Goal: Task Accomplishment & Management: Use online tool/utility

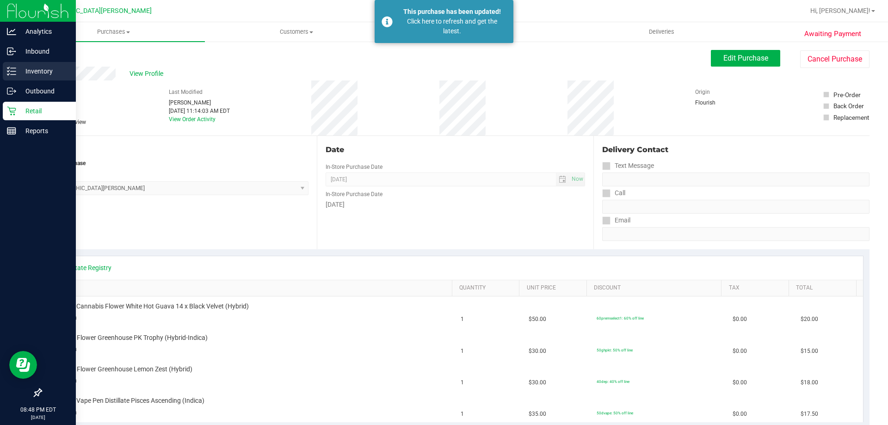
scroll to position [93, 0]
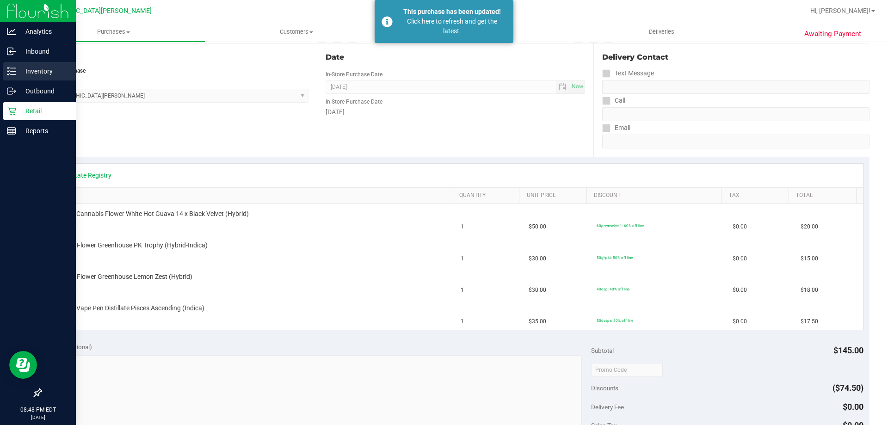
click at [26, 65] on div "Inventory" at bounding box center [39, 71] width 73 height 19
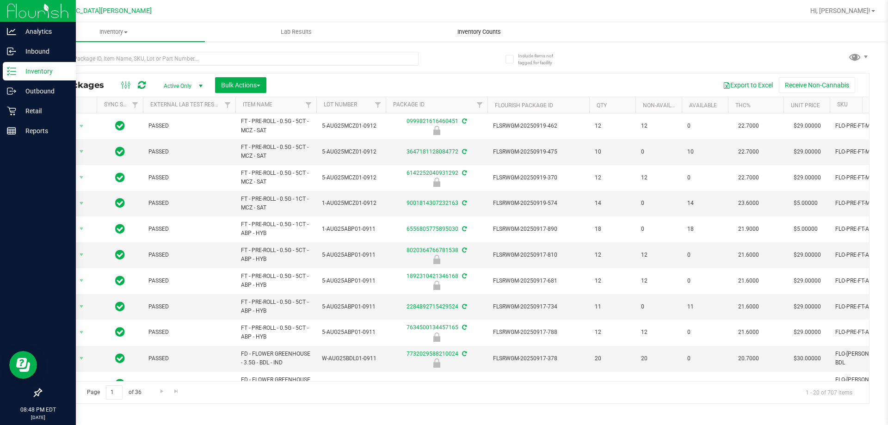
click at [489, 33] on span "Inventory Counts" at bounding box center [479, 32] width 68 height 8
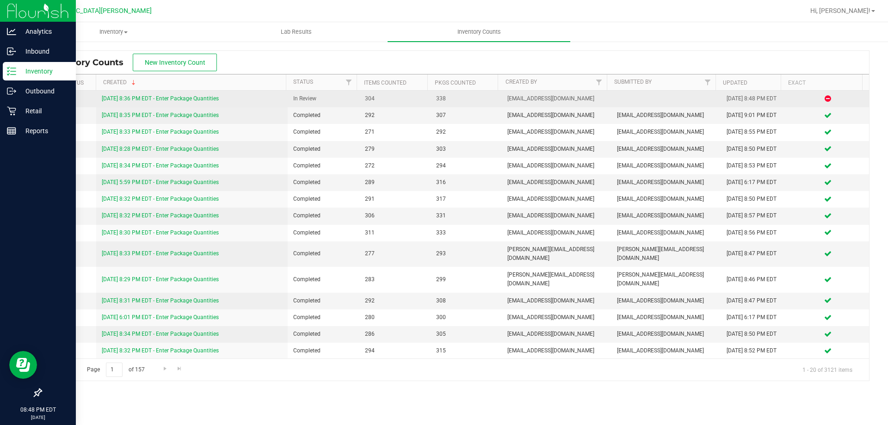
click at [181, 99] on link "[DATE] 8:36 PM EDT - Enter Package Quantities" at bounding box center [160, 98] width 117 height 6
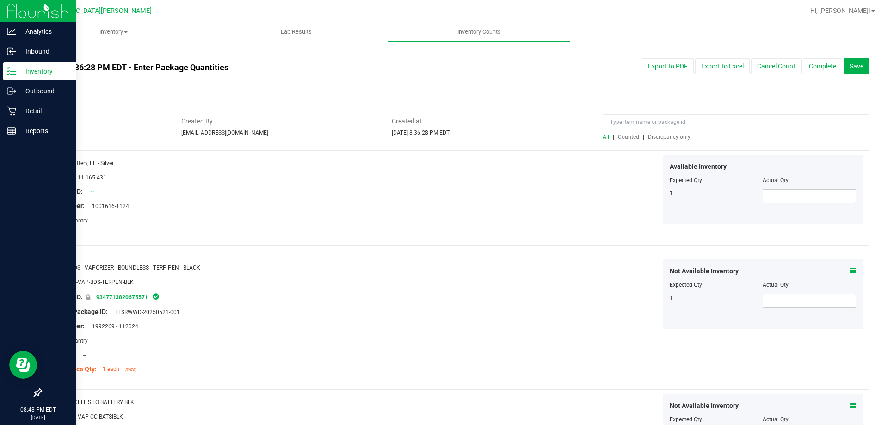
click at [663, 137] on span "Discrepancy only" at bounding box center [669, 137] width 43 height 6
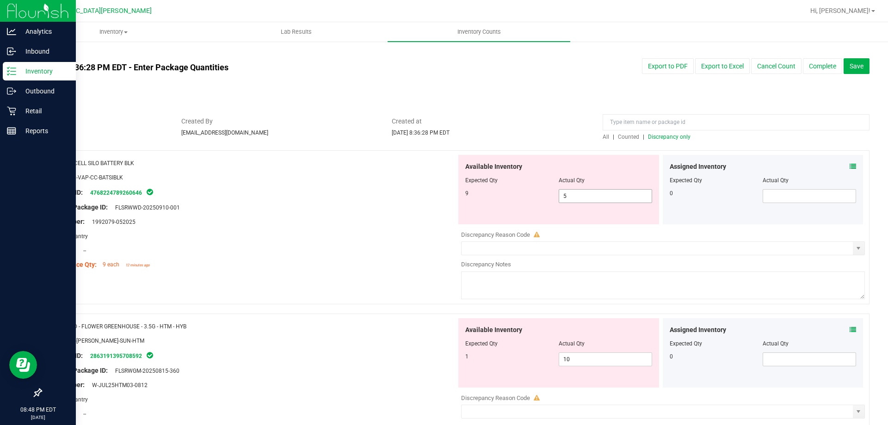
click at [582, 199] on span "5 5" at bounding box center [605, 196] width 93 height 14
click at [582, 199] on input "5" at bounding box center [605, 196] width 93 height 13
type input "5"
type input "9"
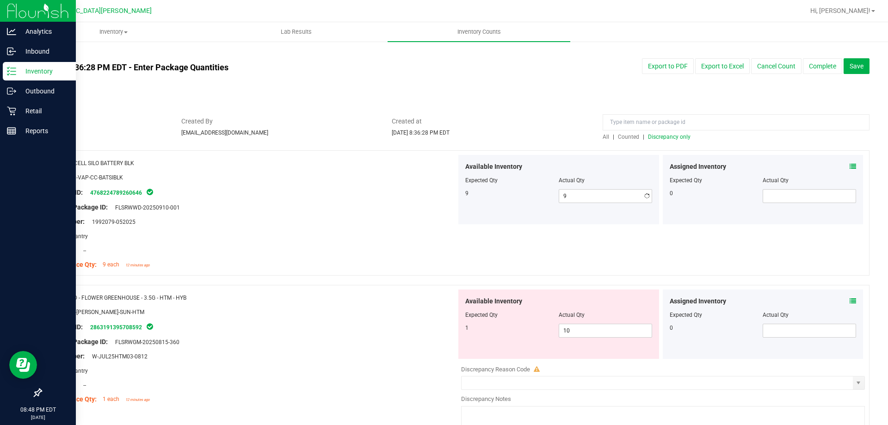
click at [407, 212] on div at bounding box center [252, 214] width 408 height 5
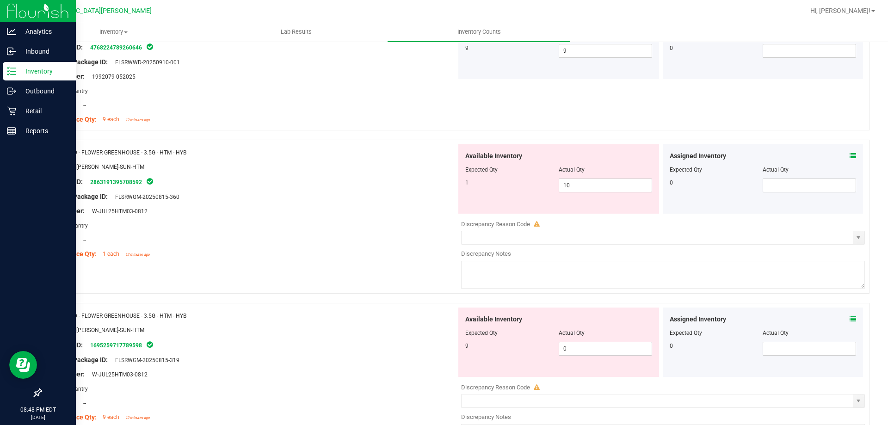
scroll to position [185, 0]
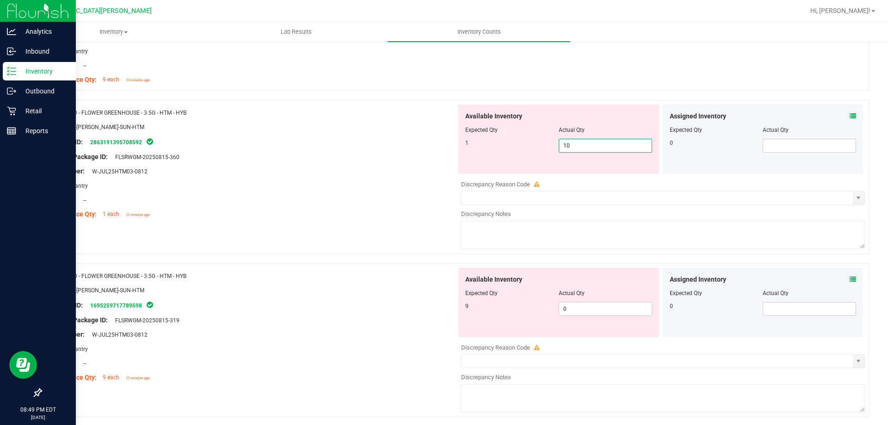
click at [583, 146] on span "10 10" at bounding box center [605, 146] width 93 height 14
click at [583, 146] on input "10" at bounding box center [605, 145] width 93 height 13
type input "1"
click at [591, 310] on div "Available Inventory Expected Qty Actual Qty 9 0 0" at bounding box center [660, 341] width 408 height 147
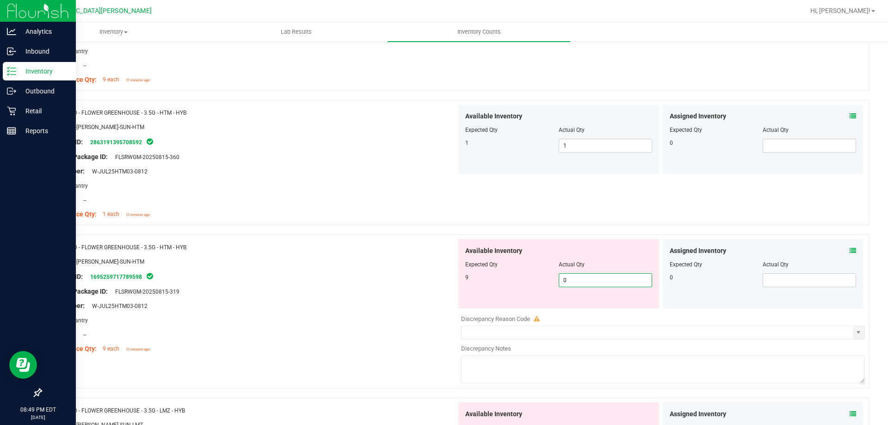
click at [585, 284] on input "0" at bounding box center [605, 280] width 93 height 13
type input "9"
click at [369, 279] on div "Package ID: 1695259717789598" at bounding box center [252, 276] width 408 height 11
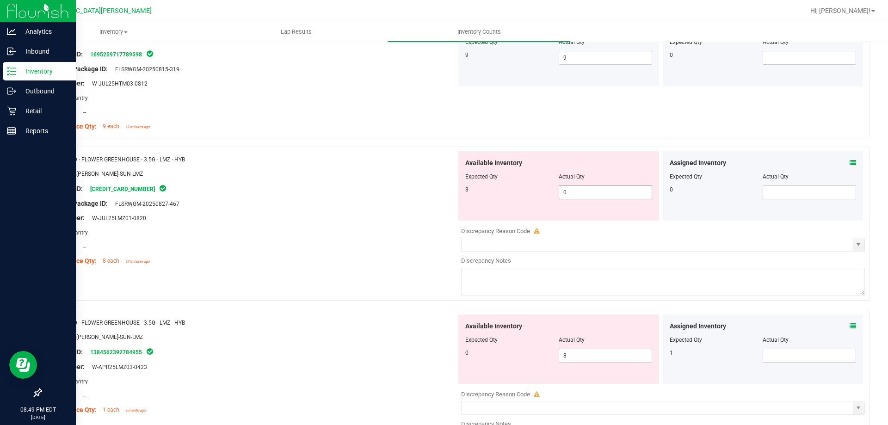
scroll to position [463, 0]
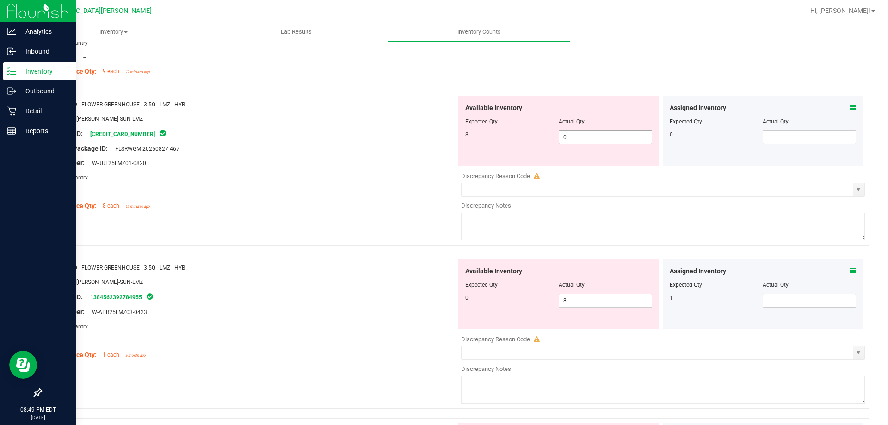
click at [577, 135] on span "0 0" at bounding box center [605, 137] width 93 height 14
click at [577, 135] on input "0" at bounding box center [605, 137] width 93 height 13
type input "8"
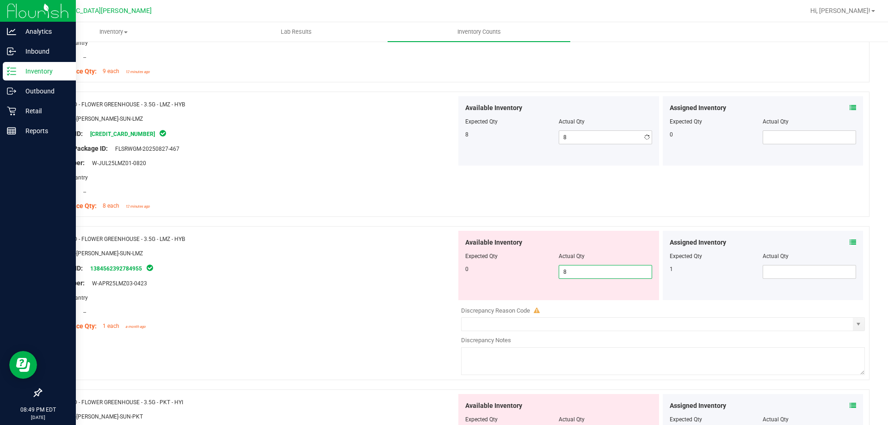
click at [572, 296] on div "Available Inventory Expected Qty Actual Qty 0 8 8" at bounding box center [558, 265] width 201 height 69
click at [576, 268] on input "8" at bounding box center [605, 271] width 93 height 13
type input "0"
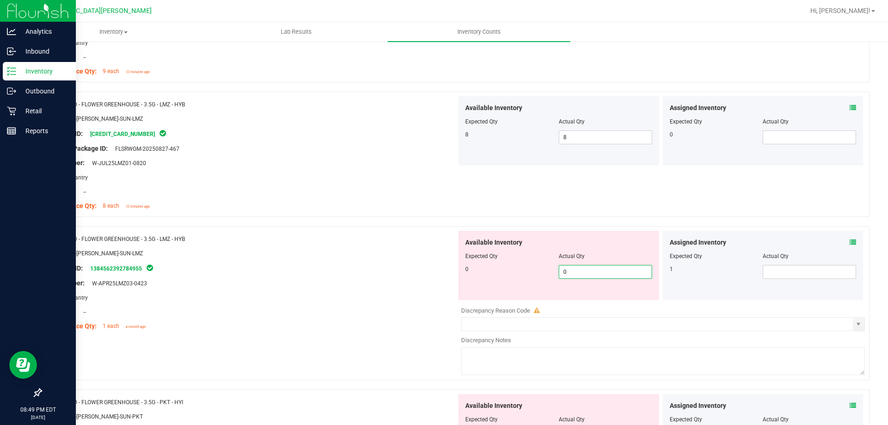
click at [406, 284] on div "Lot Number: W-APR25LMZ03-0423" at bounding box center [252, 283] width 408 height 10
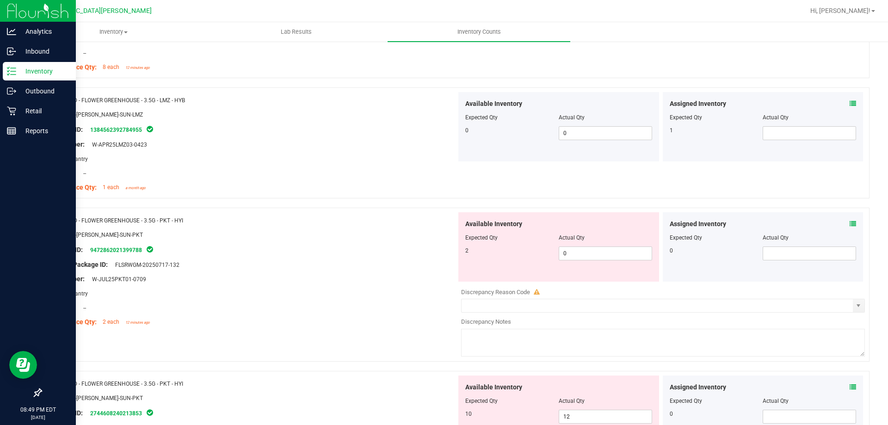
scroll to position [740, 0]
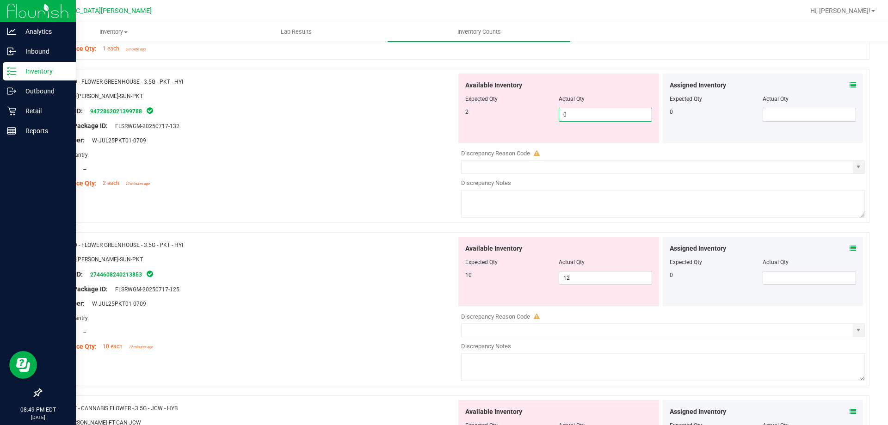
click at [572, 112] on span "0 0" at bounding box center [605, 115] width 93 height 14
click at [572, 112] on input "0" at bounding box center [605, 114] width 93 height 13
type input "2"
click at [573, 281] on div "Available Inventory Expected Qty Actual Qty 10 12 12" at bounding box center [660, 310] width 408 height 147
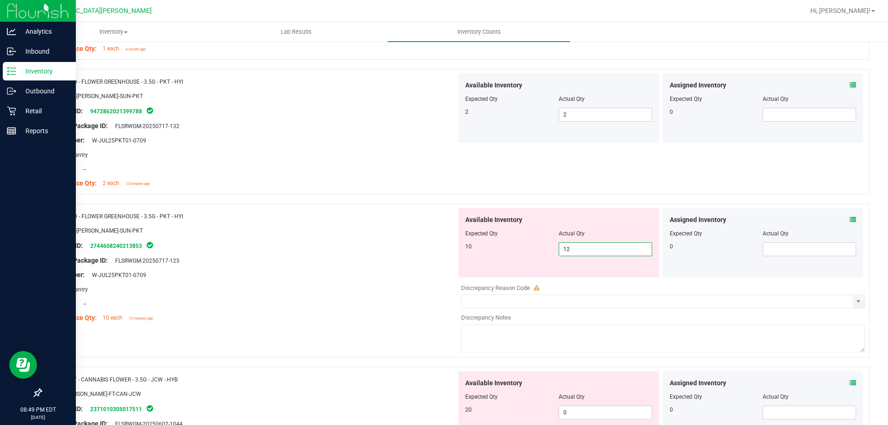
click at [582, 250] on input "12" at bounding box center [605, 249] width 93 height 13
type input "10"
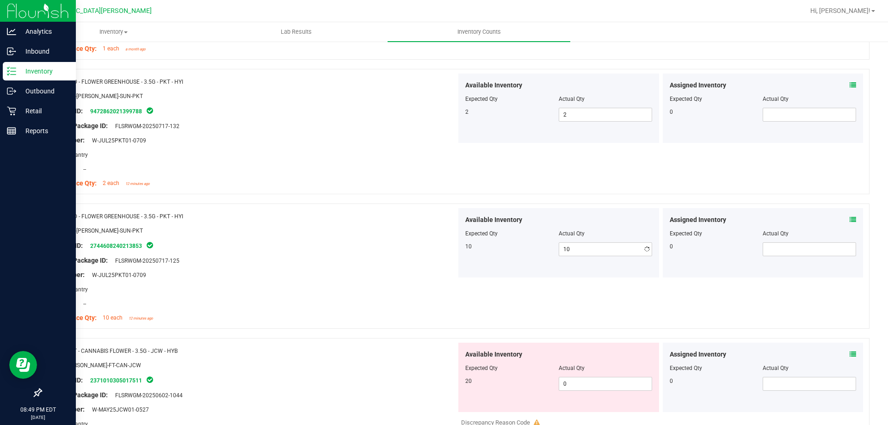
drag, startPoint x: 333, startPoint y: 259, endPoint x: 364, endPoint y: 255, distance: 30.9
click at [334, 259] on div "Original Package ID: FLSRWGM-20250717-125" at bounding box center [252, 261] width 408 height 10
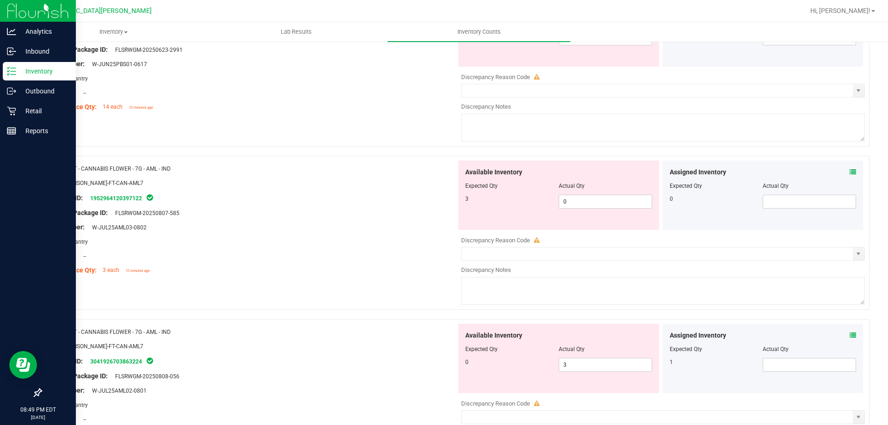
scroll to position [1295, 0]
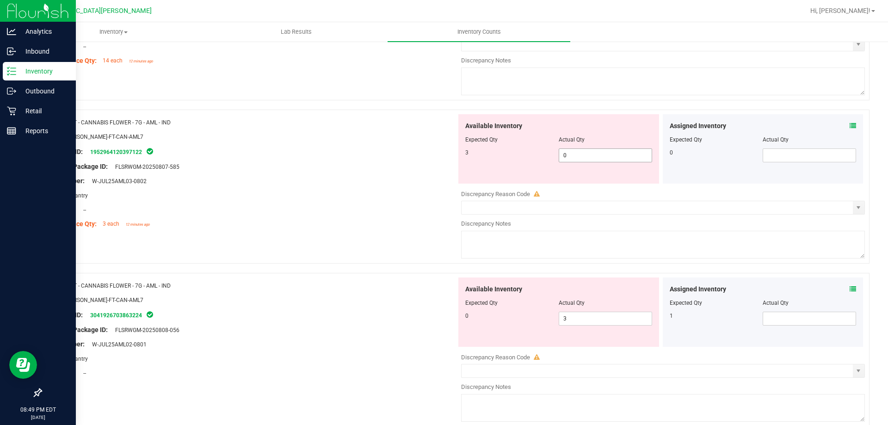
click at [590, 153] on span "0 0" at bounding box center [605, 155] width 93 height 14
click at [590, 153] on input "0" at bounding box center [605, 155] width 93 height 13
type input "3"
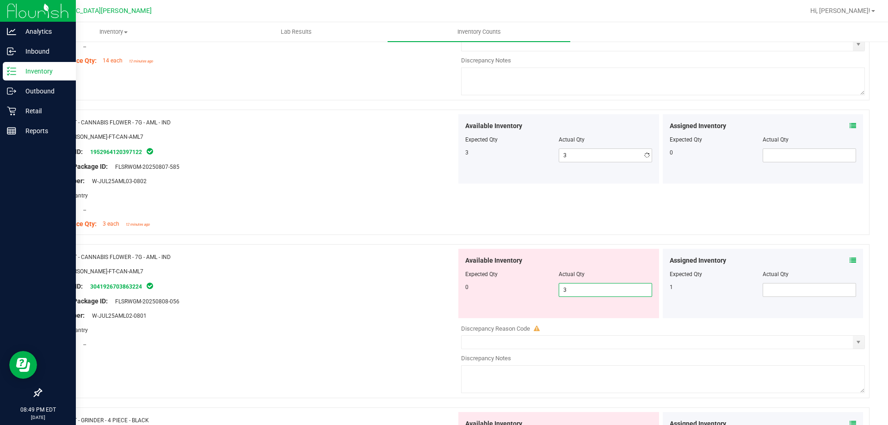
click at [572, 315] on div "Available Inventory Expected Qty Actual Qty 0 3 3" at bounding box center [558, 283] width 201 height 69
click at [574, 293] on input "3" at bounding box center [605, 290] width 93 height 13
type input "0"
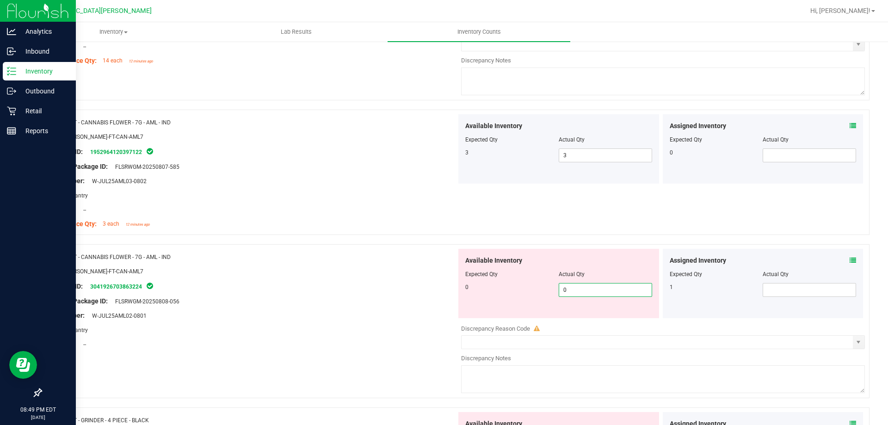
drag, startPoint x: 173, startPoint y: 287, endPoint x: 183, endPoint y: 287, distance: 9.7
click at [175, 287] on div "Package ID: 3041926703863224" at bounding box center [252, 286] width 408 height 11
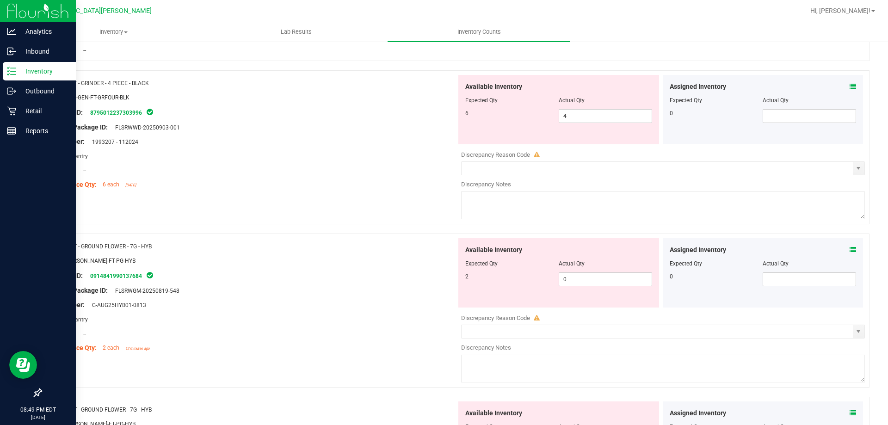
scroll to position [1573, 0]
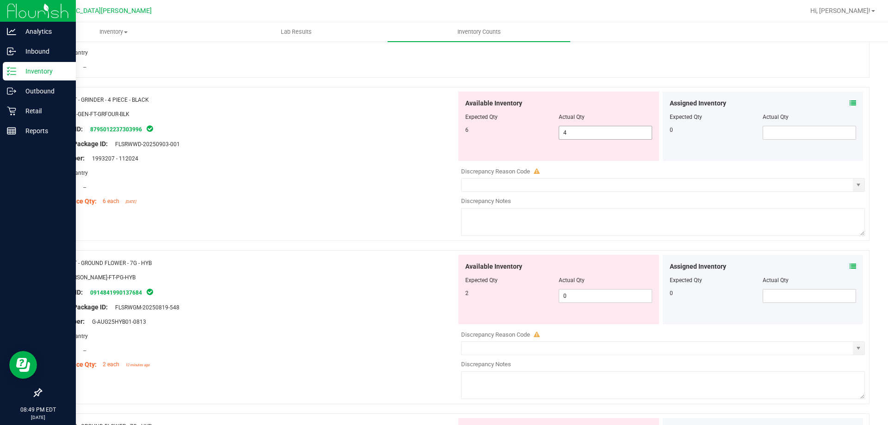
click at [573, 135] on span "4 4" at bounding box center [605, 133] width 93 height 14
click at [573, 135] on input "4" at bounding box center [605, 132] width 93 height 13
type input "6"
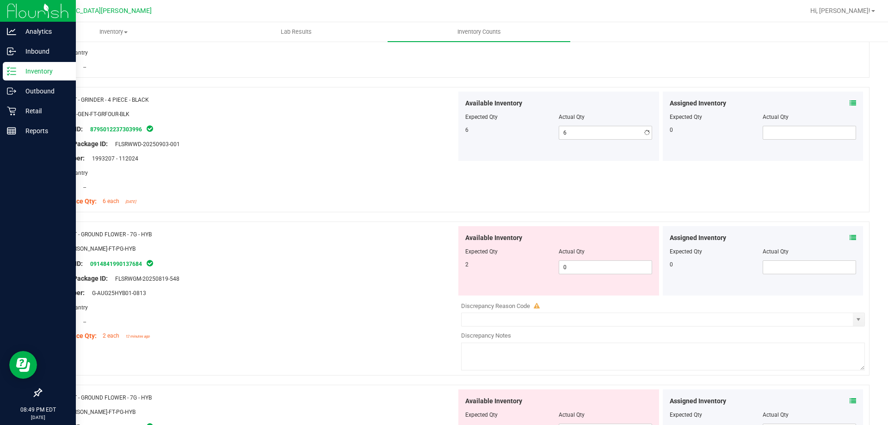
click at [407, 165] on div at bounding box center [252, 165] width 408 height 5
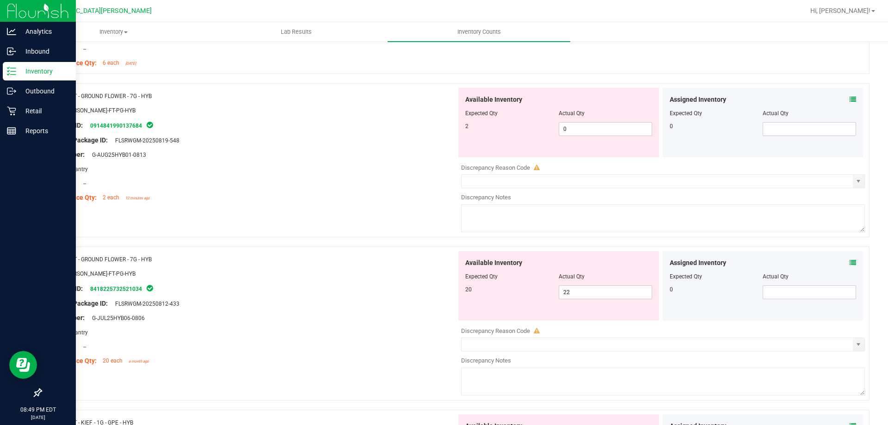
scroll to position [1711, 0]
click at [592, 128] on span "0 0" at bounding box center [605, 129] width 93 height 14
click at [592, 128] on input "0" at bounding box center [605, 128] width 93 height 13
type input "2"
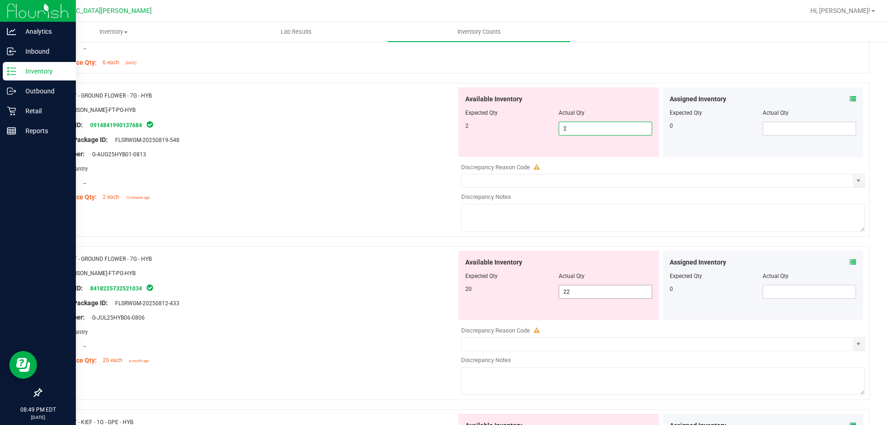
type input "2"
click at [573, 296] on div "Available Inventory Expected Qty Actual Qty 20 22 22" at bounding box center [660, 324] width 408 height 147
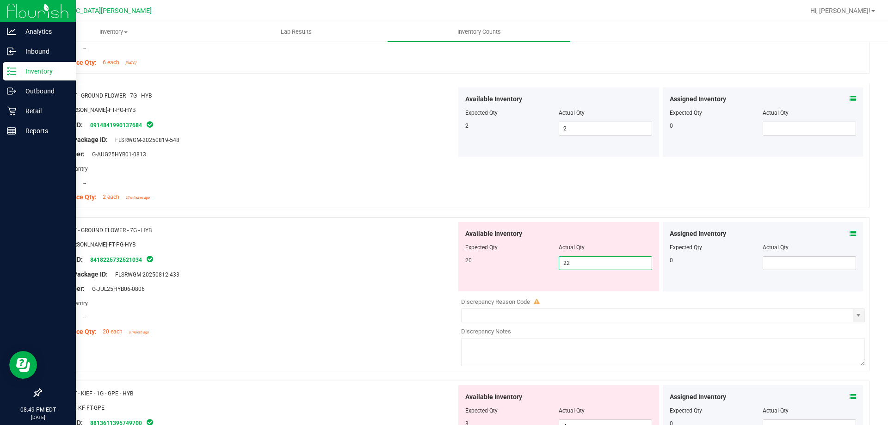
click at [580, 269] on input "22" at bounding box center [605, 263] width 93 height 13
click at [580, 266] on input "22" at bounding box center [605, 263] width 93 height 13
click at [582, 259] on input "22" at bounding box center [605, 263] width 93 height 13
type input "20"
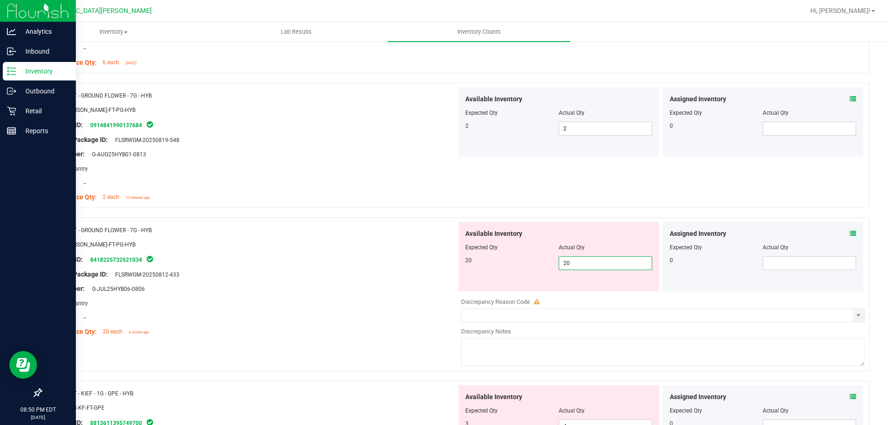
type input "20"
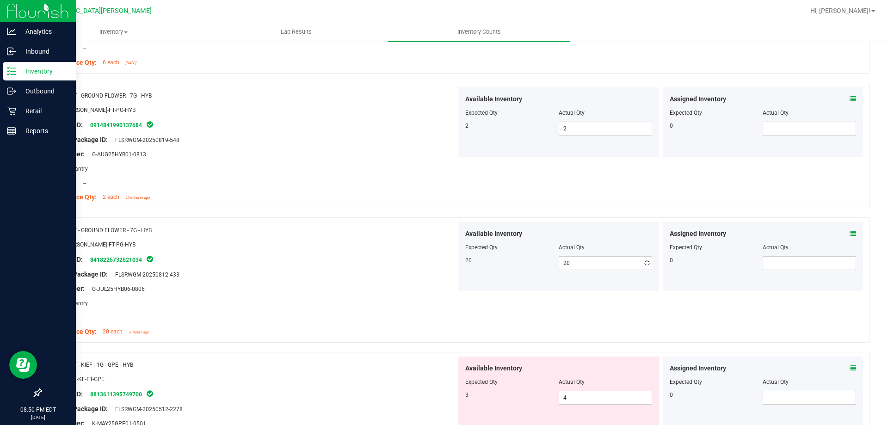
click at [426, 278] on div "Original Package ID: FLSRWGM-20250812-433" at bounding box center [252, 275] width 408 height 10
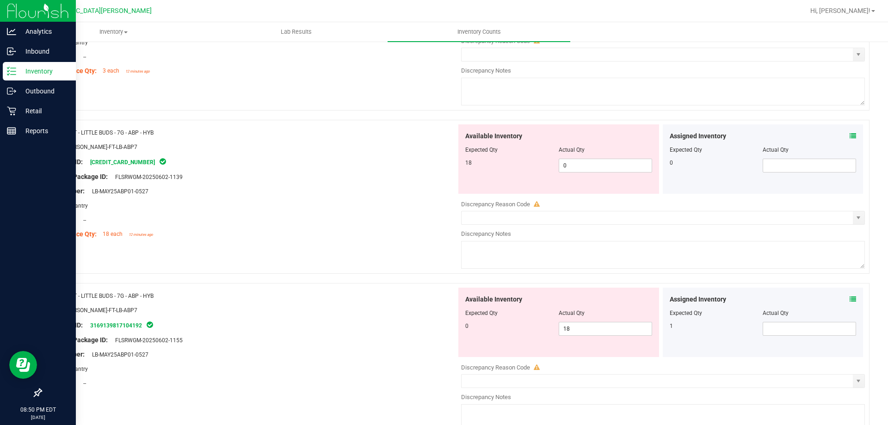
scroll to position [2128, 0]
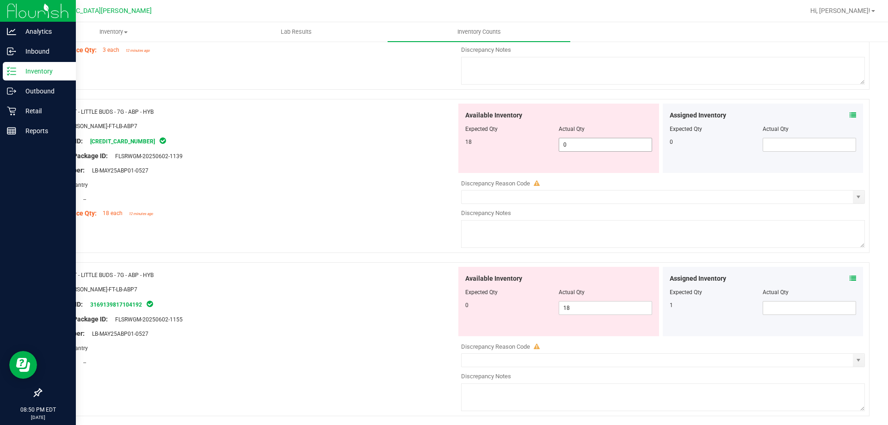
click at [582, 143] on span "0 0" at bounding box center [605, 145] width 93 height 14
click at [582, 143] on input "0" at bounding box center [605, 144] width 93 height 13
type input "18"
click at [574, 302] on div "Available Inventory Expected Qty Actual Qty 0 18 18" at bounding box center [558, 301] width 201 height 69
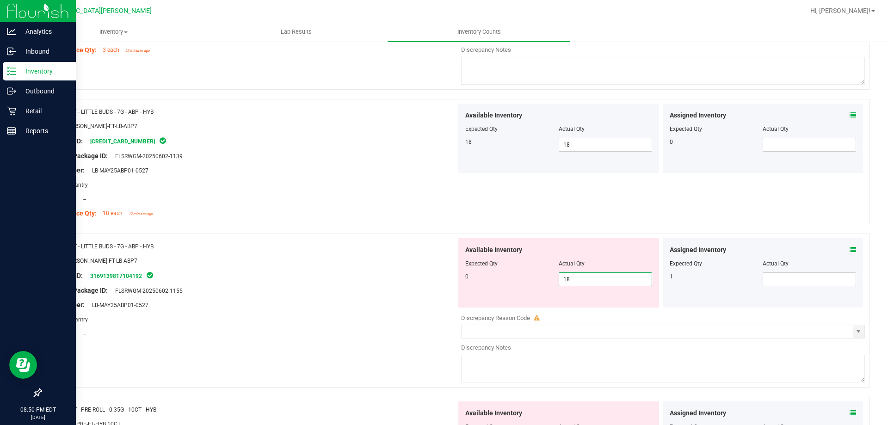
click at [576, 278] on input "18" at bounding box center [605, 279] width 93 height 13
type input "0"
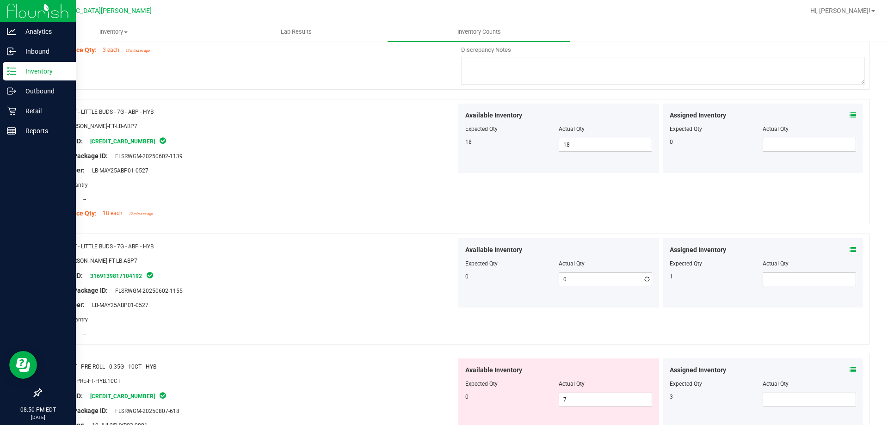
click at [346, 315] on div "Area: Pantry" at bounding box center [252, 320] width 408 height 10
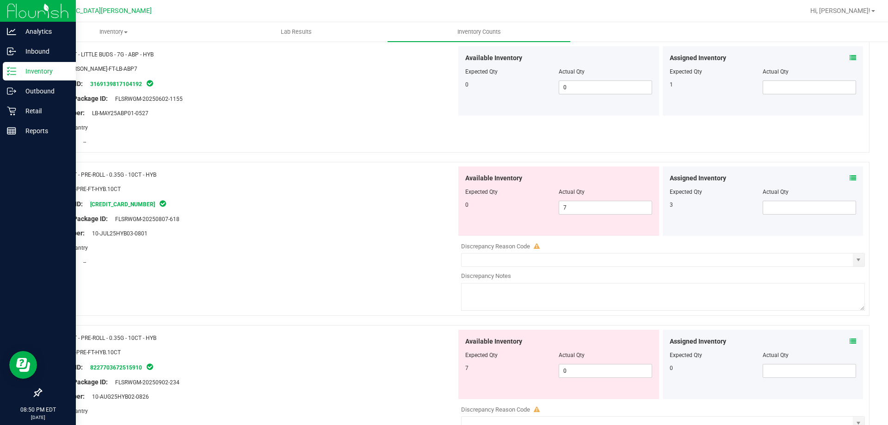
scroll to position [2359, 0]
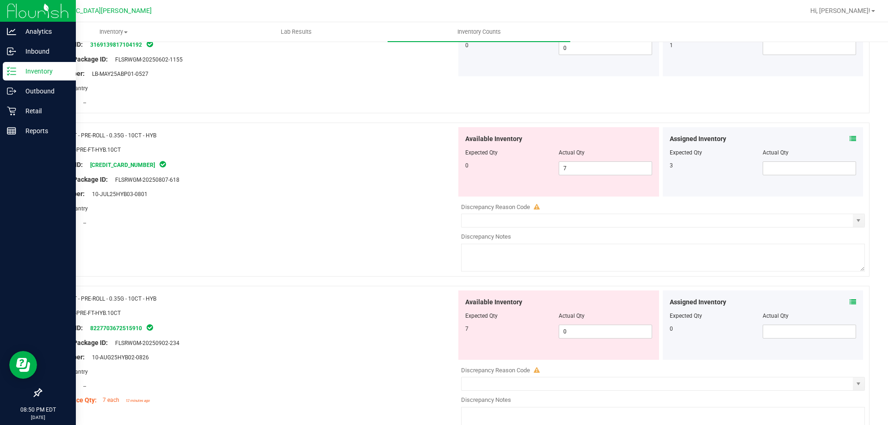
click at [583, 156] on div "Actual Qty" at bounding box center [605, 152] width 93 height 8
click at [581, 170] on span "7 7" at bounding box center [605, 168] width 93 height 14
click at [581, 170] on input "7" at bounding box center [605, 168] width 93 height 13
type input "0"
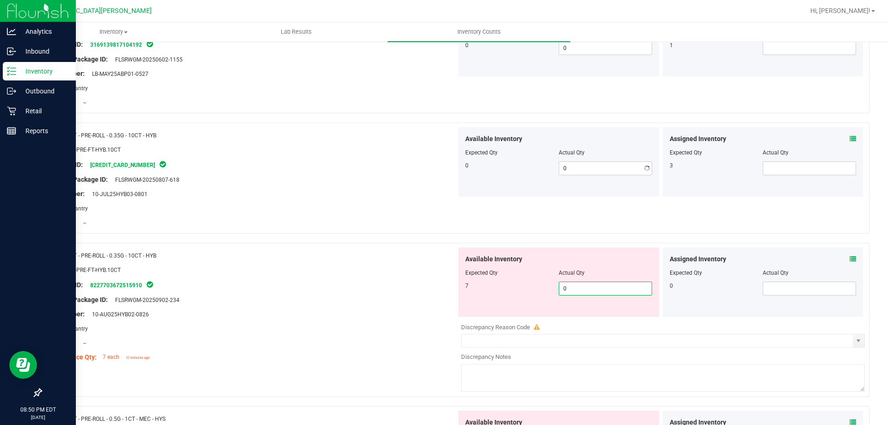
click at [591, 333] on div "Available Inventory Expected Qty Actual Qty 7 0 0" at bounding box center [660, 320] width 408 height 147
click at [584, 285] on input "0" at bounding box center [605, 288] width 93 height 13
type input "7"
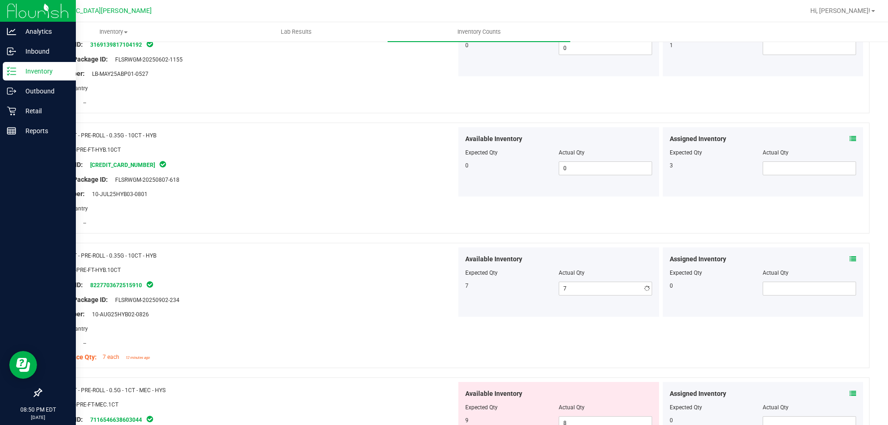
click at [392, 288] on div "Package ID: 8227703672515910" at bounding box center [252, 284] width 408 height 11
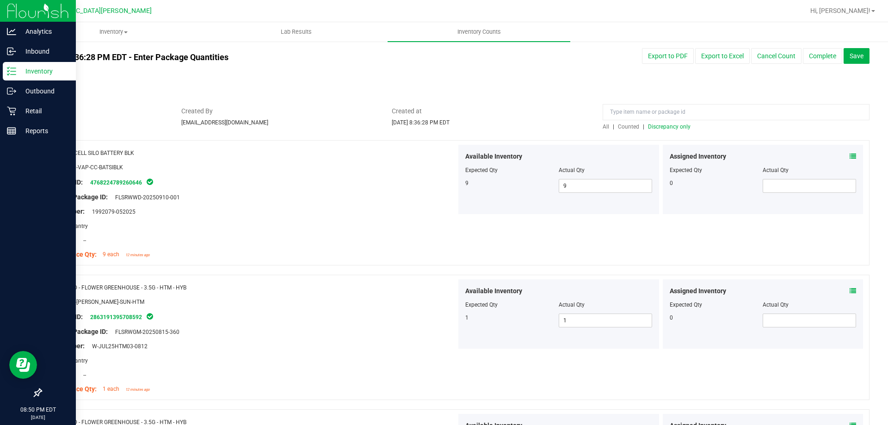
scroll to position [0, 0]
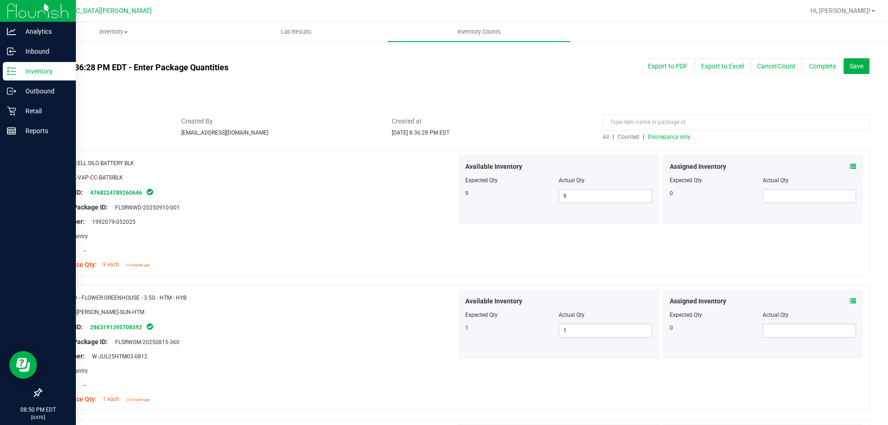
click at [666, 137] on span "Discrepancy only" at bounding box center [669, 137] width 43 height 6
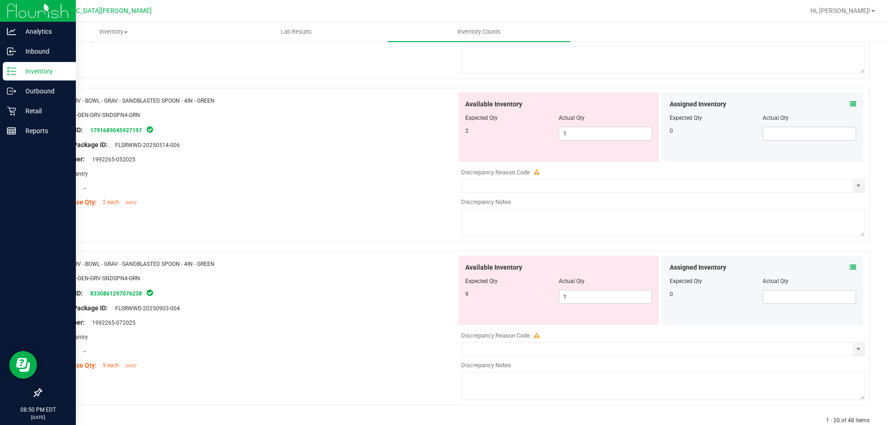
scroll to position [3022, 0]
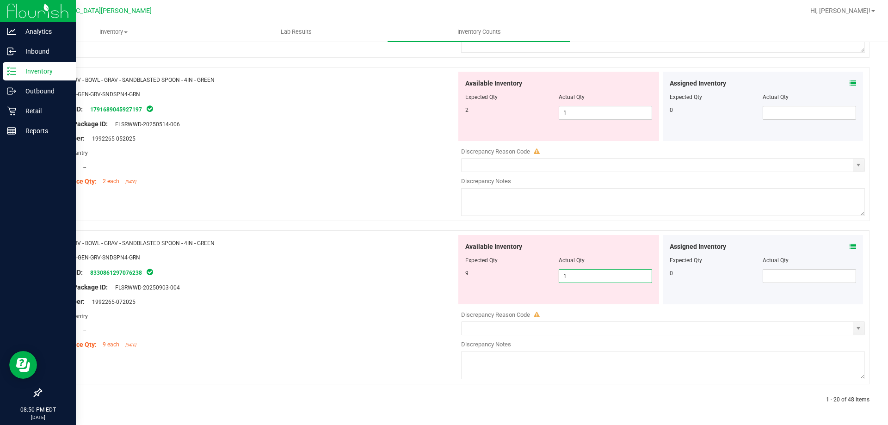
click at [577, 276] on span "1 1" at bounding box center [605, 276] width 93 height 14
click at [577, 276] on input "1" at bounding box center [605, 276] width 93 height 13
type input "9"
click at [389, 278] on div "Name: GRV - BOWL - GRAV - SANDBLASTED SPOON - 4IN - GREEN SKU: ACC-GEN-GRV-SNDS…" at bounding box center [252, 294] width 408 height 118
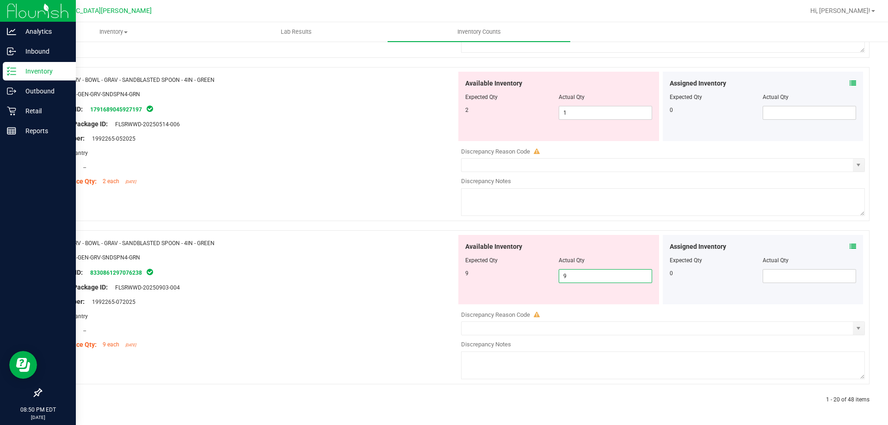
scroll to position [2993, 0]
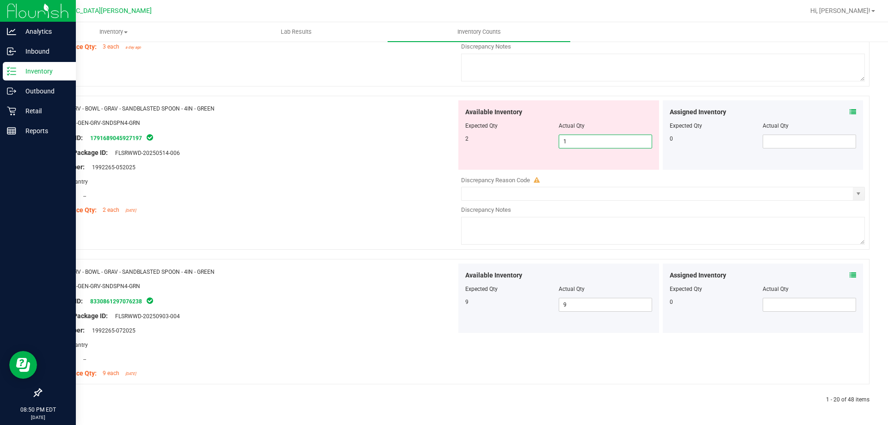
click at [573, 147] on span "1 1" at bounding box center [605, 142] width 93 height 14
click at [573, 147] on input "1" at bounding box center [605, 141] width 93 height 13
type input "2"
click at [386, 176] on div "Name: GRV - BOWL - GRAV - SANDBLASTED SPOON - 4IN - GREEN SKU: ACC-GEN-GRV-SNDS…" at bounding box center [252, 159] width 408 height 118
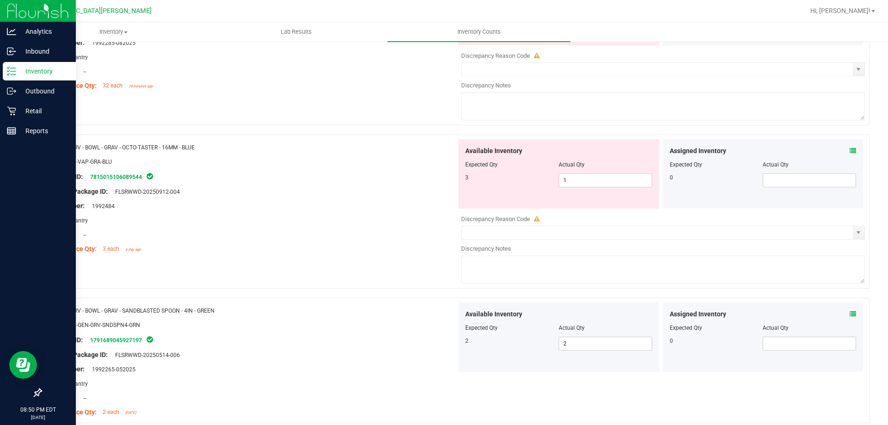
scroll to position [2780, 0]
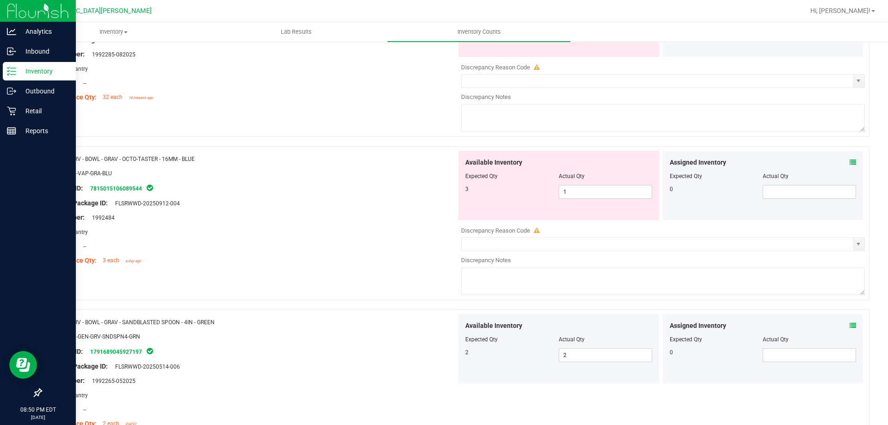
click at [316, 194] on div at bounding box center [252, 196] width 408 height 5
click at [599, 194] on span "1 1" at bounding box center [605, 192] width 93 height 14
click at [599, 194] on input "1" at bounding box center [605, 191] width 93 height 13
click at [592, 190] on input "6" at bounding box center [605, 191] width 93 height 13
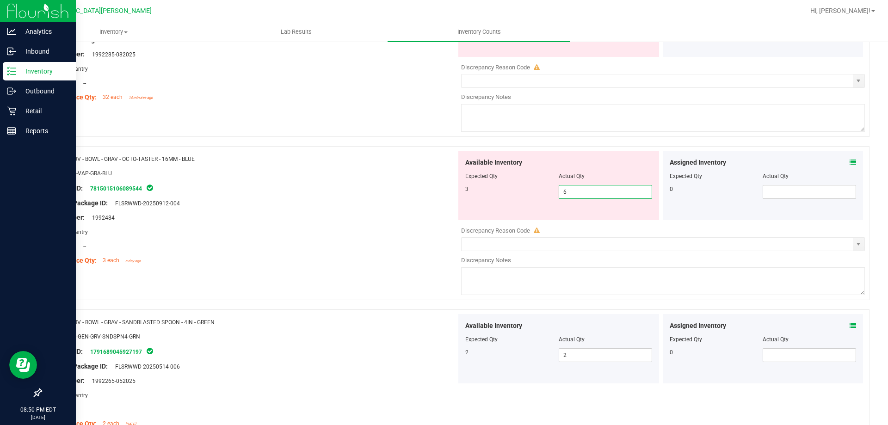
type input "3"
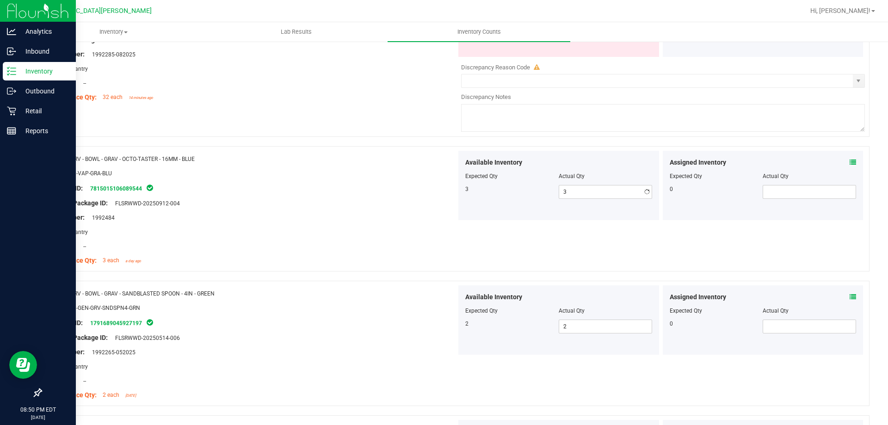
click at [401, 194] on div at bounding box center [252, 196] width 408 height 5
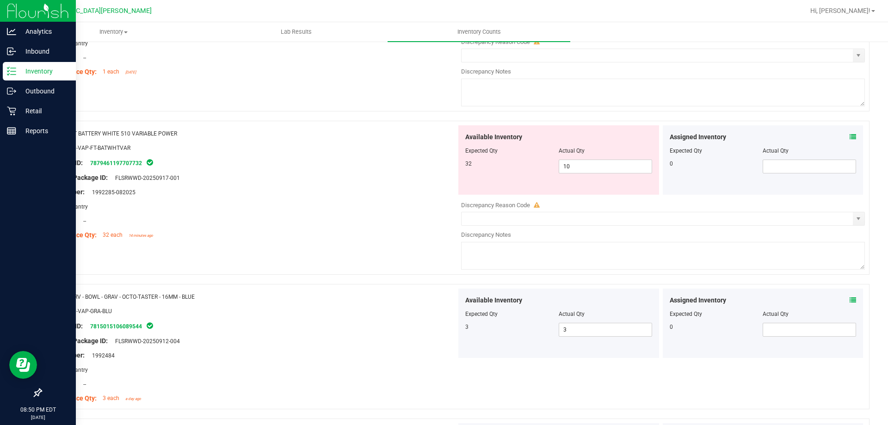
scroll to position [2641, 0]
click at [582, 173] on span "10 10" at bounding box center [605, 167] width 93 height 14
click at [582, 173] on input "10" at bounding box center [605, 167] width 93 height 13
type input "32"
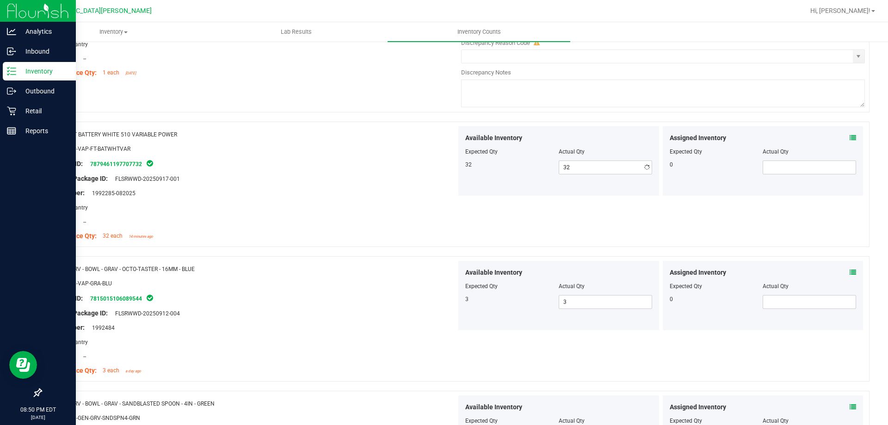
drag, startPoint x: 382, startPoint y: 179, endPoint x: 443, endPoint y: 179, distance: 60.6
click at [383, 179] on div "Original Package ID: FLSRWWD-20250917-001" at bounding box center [252, 179] width 408 height 10
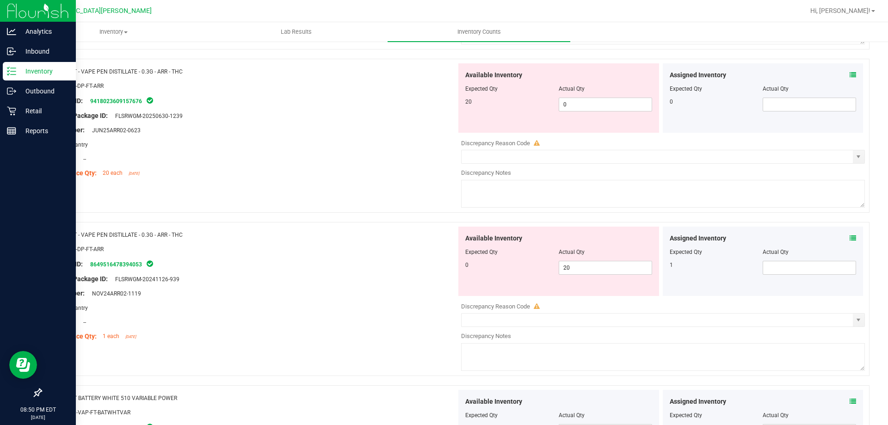
scroll to position [2363, 0]
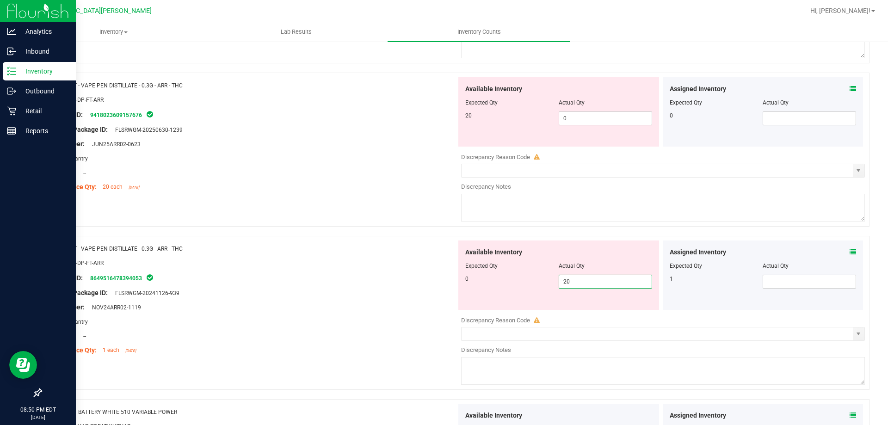
click at [576, 281] on span "20 20" at bounding box center [605, 282] width 93 height 14
click at [576, 281] on input "20" at bounding box center [605, 281] width 93 height 13
type input "0"
click at [585, 123] on span "0 0" at bounding box center [605, 118] width 93 height 14
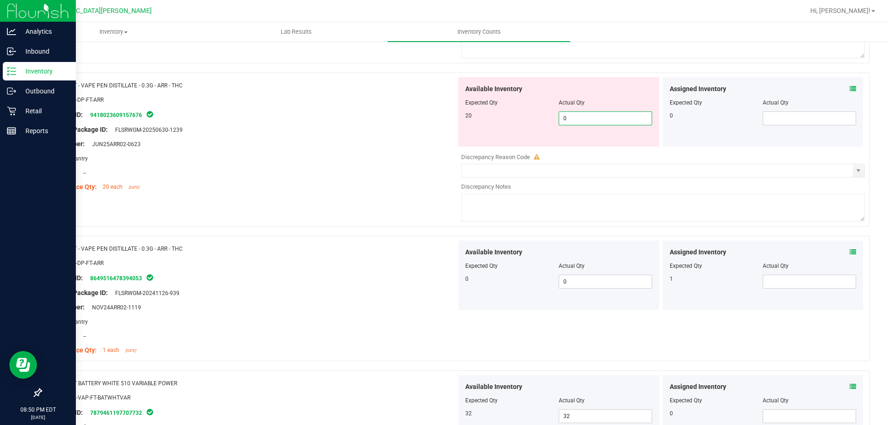
click at [580, 120] on input "0" at bounding box center [605, 118] width 93 height 13
type input "20"
drag, startPoint x: 352, startPoint y: 172, endPoint x: 376, endPoint y: 170, distance: 24.1
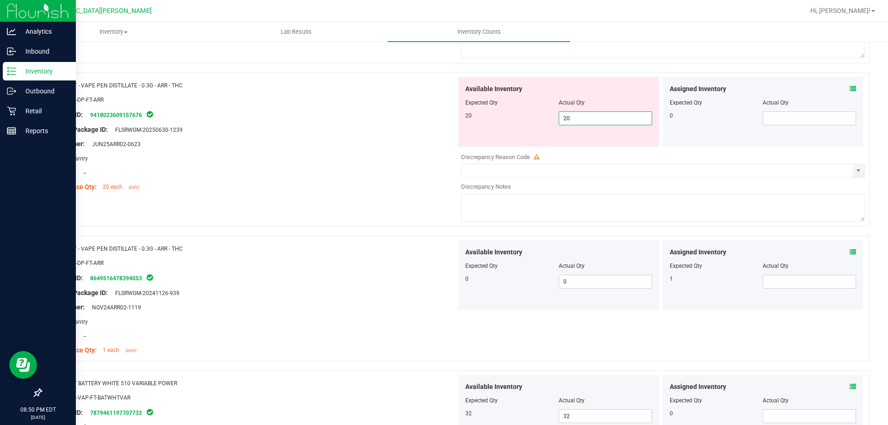
click at [357, 172] on div "Location: --" at bounding box center [252, 173] width 408 height 10
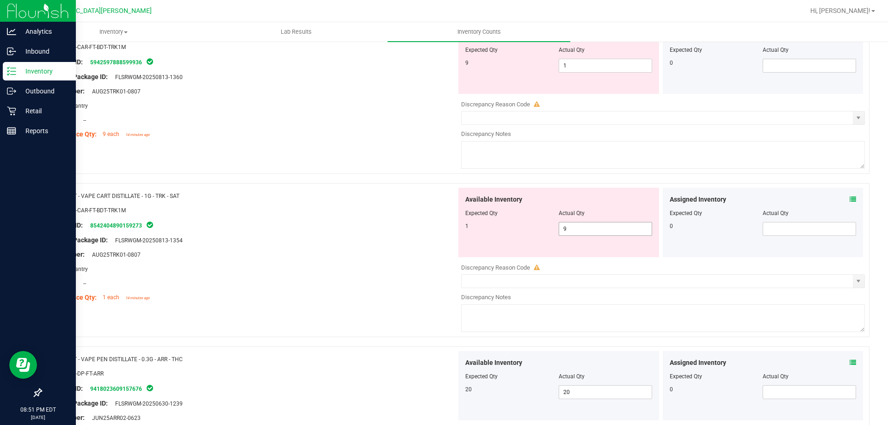
scroll to position [2086, 0]
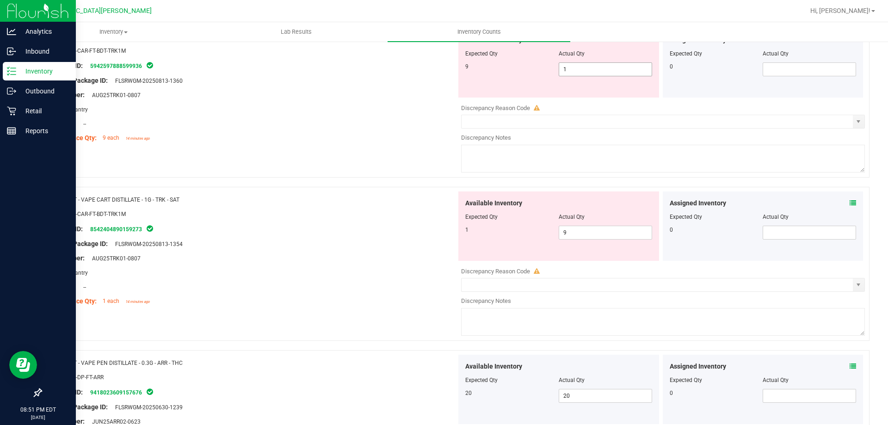
click at [585, 68] on span "1 1" at bounding box center [605, 69] width 93 height 14
click at [585, 68] on input "1" at bounding box center [605, 69] width 93 height 13
type input "9"
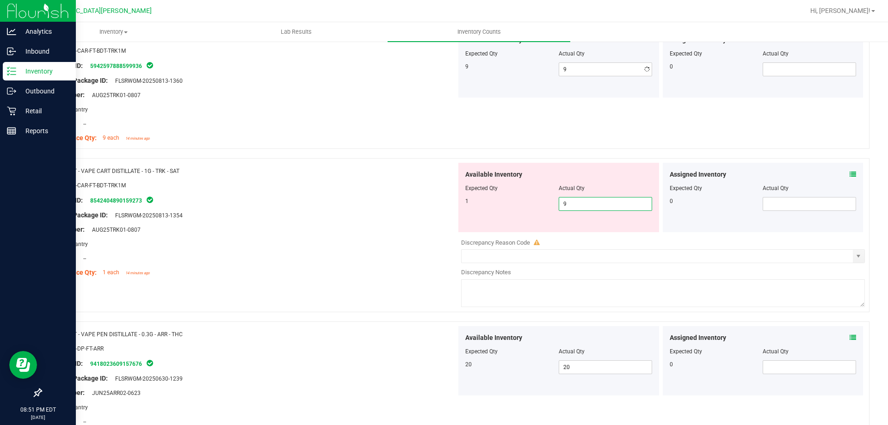
click at [564, 232] on div "Available Inventory Expected Qty Actual Qty 1 9 9" at bounding box center [558, 197] width 201 height 69
click at [573, 204] on input "9" at bounding box center [605, 203] width 93 height 13
type input "1"
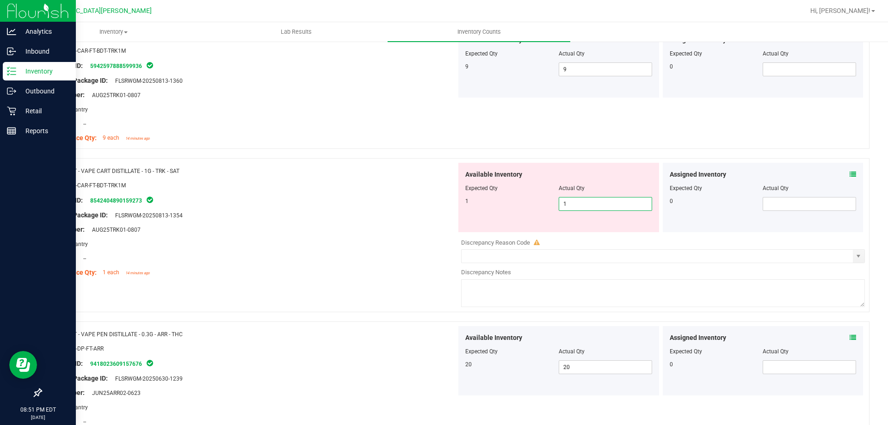
drag, startPoint x: 298, startPoint y: 216, endPoint x: 329, endPoint y: 215, distance: 31.0
click at [299, 216] on div "Original Package ID: FLSRWGM-20250813-1354" at bounding box center [252, 215] width 408 height 10
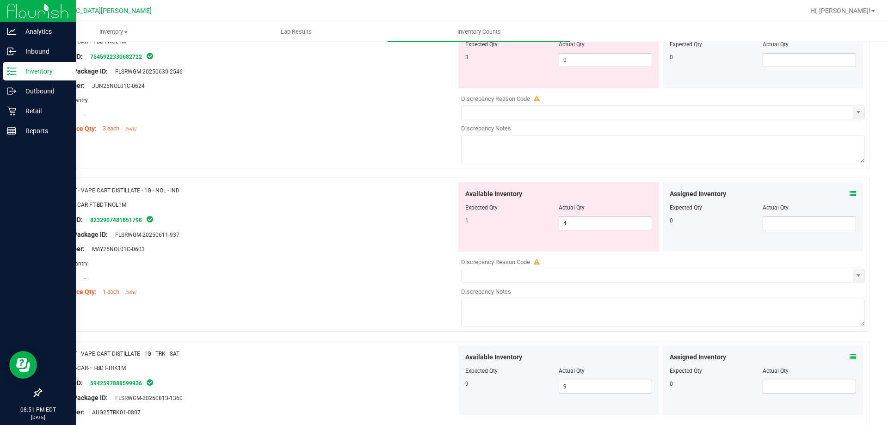
scroll to position [1716, 0]
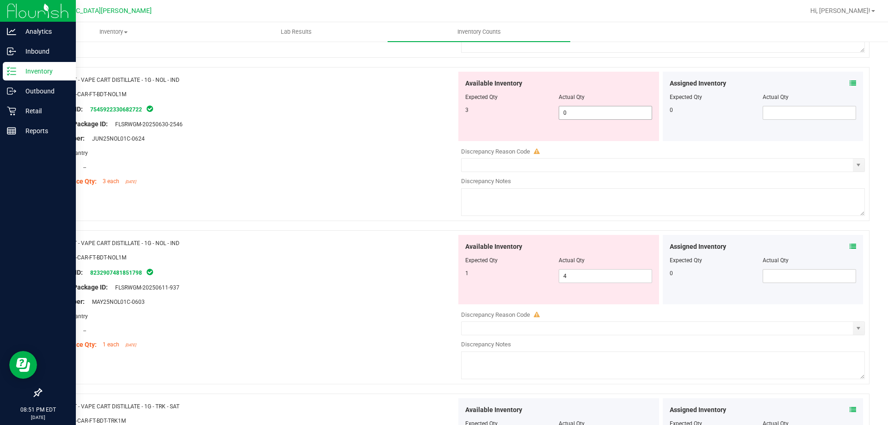
click at [573, 113] on span "0 0" at bounding box center [605, 113] width 93 height 14
click at [573, 113] on input "0" at bounding box center [605, 112] width 93 height 13
type input "3"
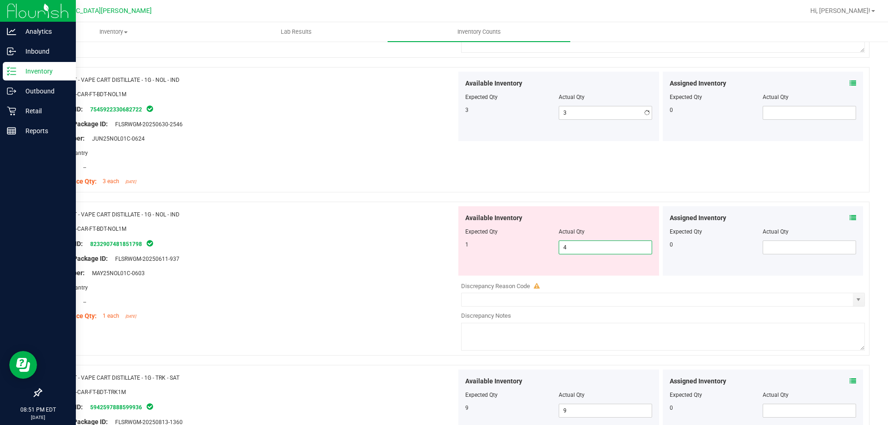
click at [575, 273] on div "Available Inventory Expected Qty Actual Qty 1 4 4" at bounding box center [558, 240] width 201 height 69
click at [580, 247] on input "4" at bounding box center [605, 247] width 93 height 13
type input "1"
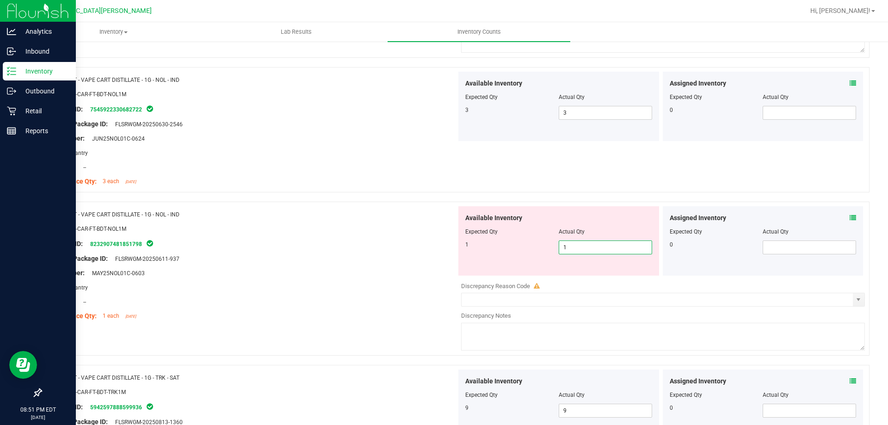
drag, startPoint x: 403, startPoint y: 251, endPoint x: 423, endPoint y: 249, distance: 20.0
click at [403, 252] on div at bounding box center [252, 251] width 408 height 5
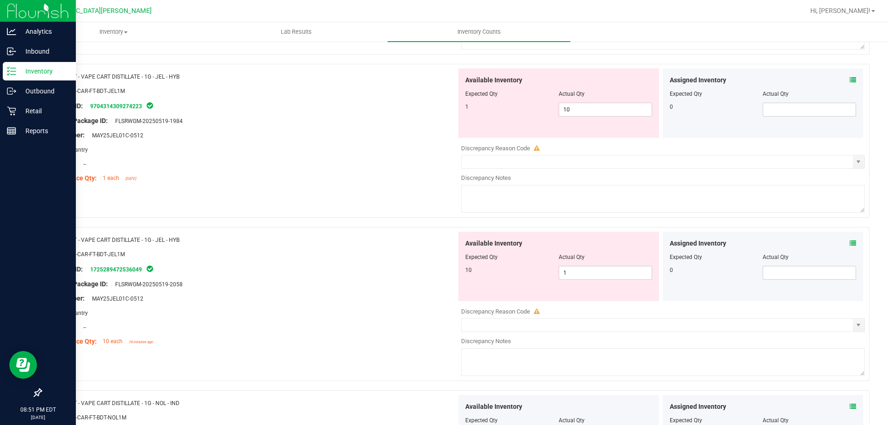
scroll to position [1392, 0]
click at [574, 107] on span "10 10" at bounding box center [605, 110] width 93 height 14
click at [574, 108] on input "10" at bounding box center [605, 110] width 93 height 13
type input "1"
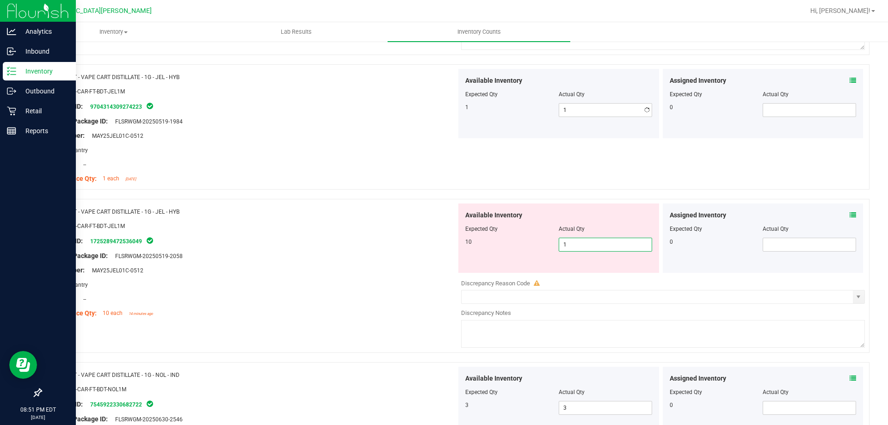
click at [588, 273] on div "Available Inventory Expected Qty Actual Qty 10 1 1" at bounding box center [660, 277] width 408 height 147
type input "10"
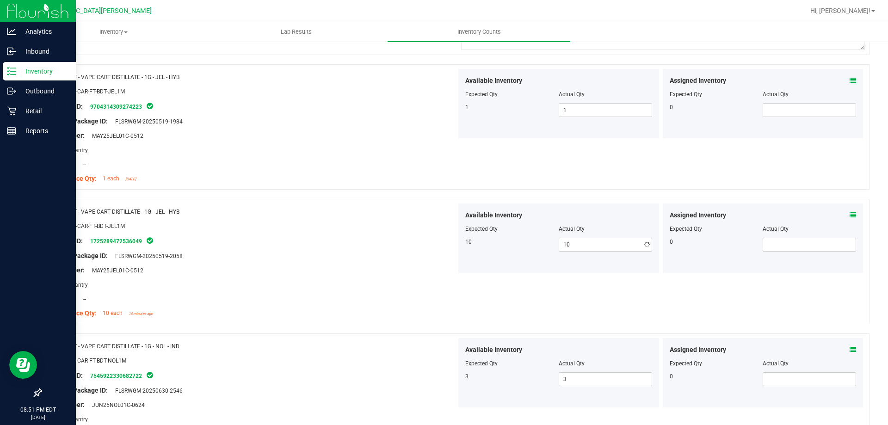
click at [456, 250] on div "Available Inventory Expected Qty Actual Qty 10 10 10" at bounding box center [558, 238] width 204 height 69
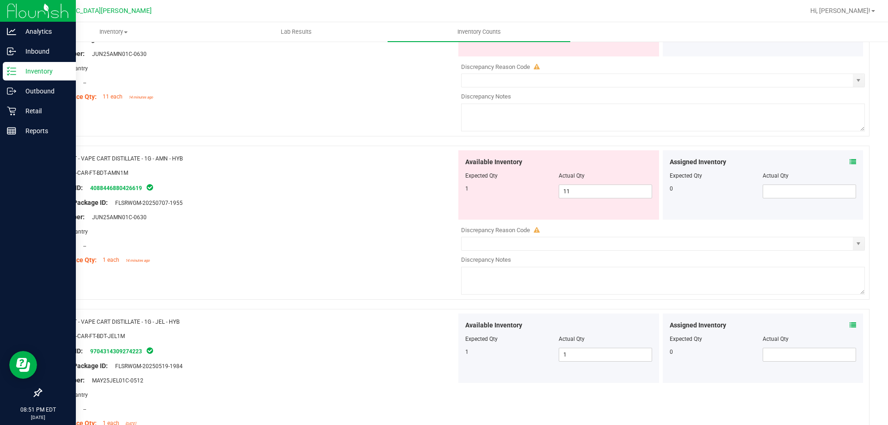
scroll to position [1068, 0]
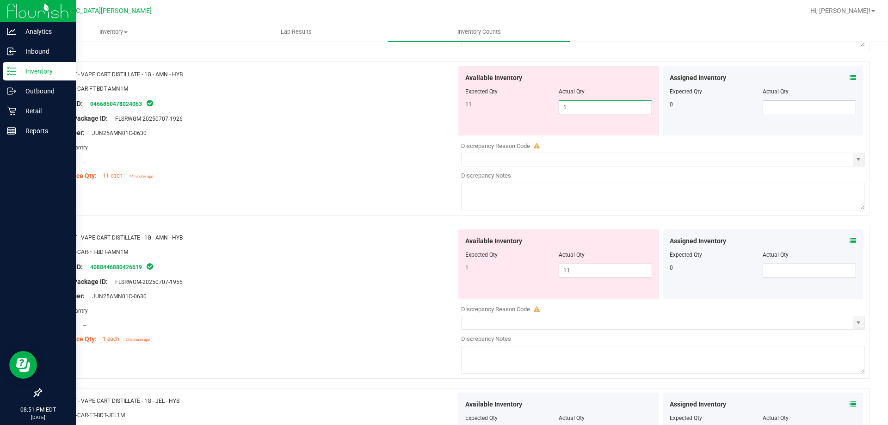
click at [574, 107] on span "1 1" at bounding box center [605, 107] width 93 height 14
type input "11"
click at [576, 275] on div "Available Inventory Expected Qty Actual Qty 1 11 11" at bounding box center [660, 302] width 408 height 147
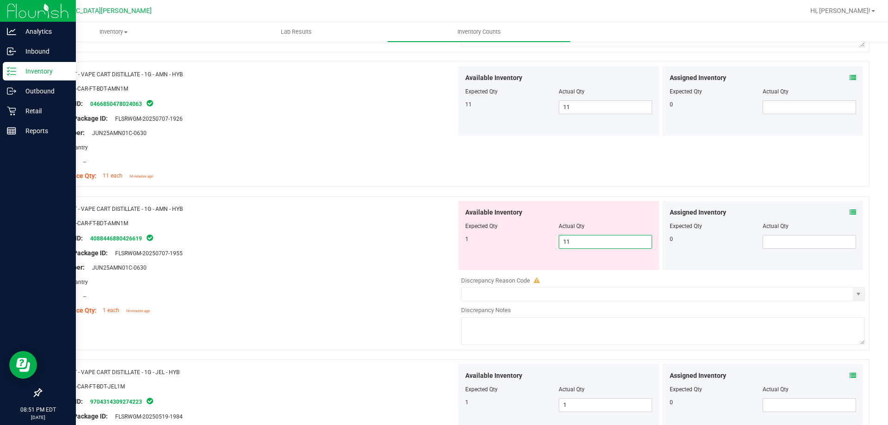
type input "1"
click at [422, 234] on div "Package ID: 4088446880426619" at bounding box center [252, 238] width 408 height 11
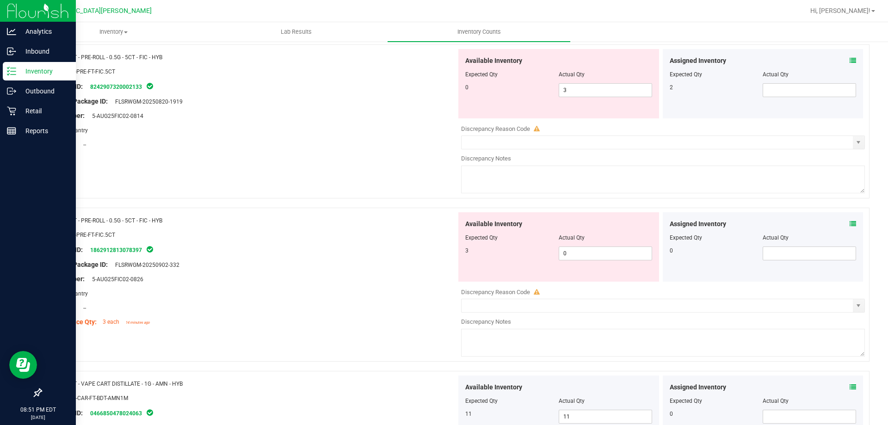
scroll to position [745, 0]
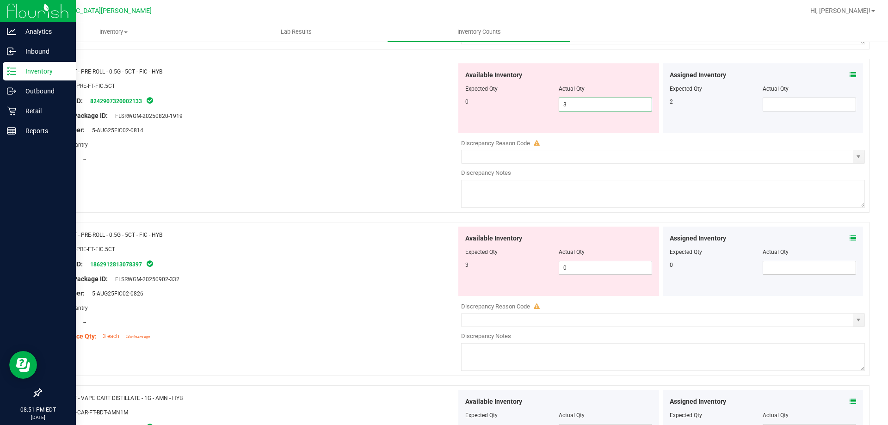
click at [580, 105] on span "3 3" at bounding box center [605, 105] width 93 height 14
click at [580, 105] on input "3" at bounding box center [605, 104] width 93 height 13
type input "0"
click at [582, 272] on div "Available Inventory Expected Qty Actual Qty 3 0 0" at bounding box center [660, 300] width 408 height 147
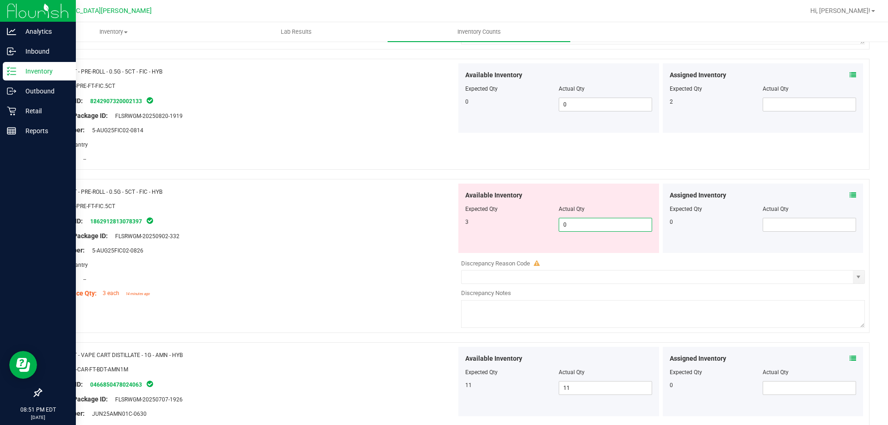
click at [581, 225] on input "0" at bounding box center [605, 224] width 93 height 13
click at [581, 224] on input "0" at bounding box center [605, 224] width 93 height 13
type input "3"
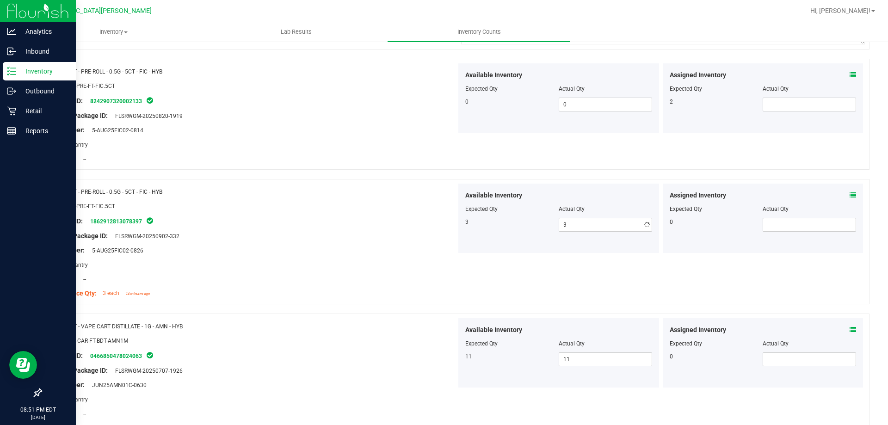
click at [389, 242] on div at bounding box center [252, 243] width 408 height 5
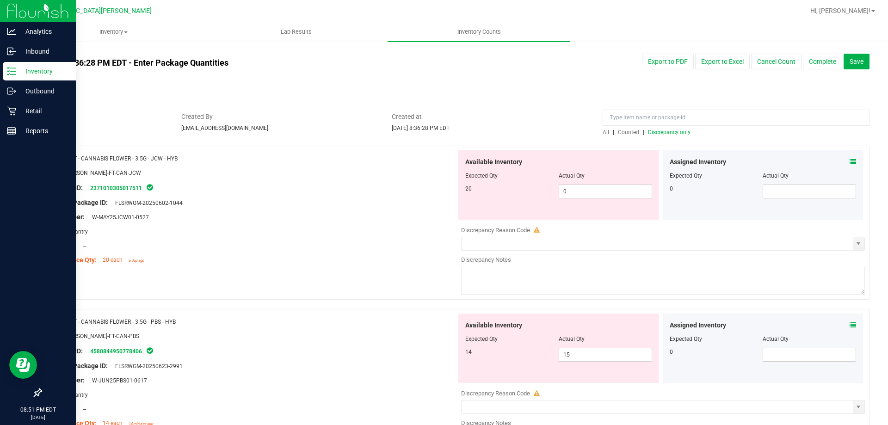
scroll to position [0, 0]
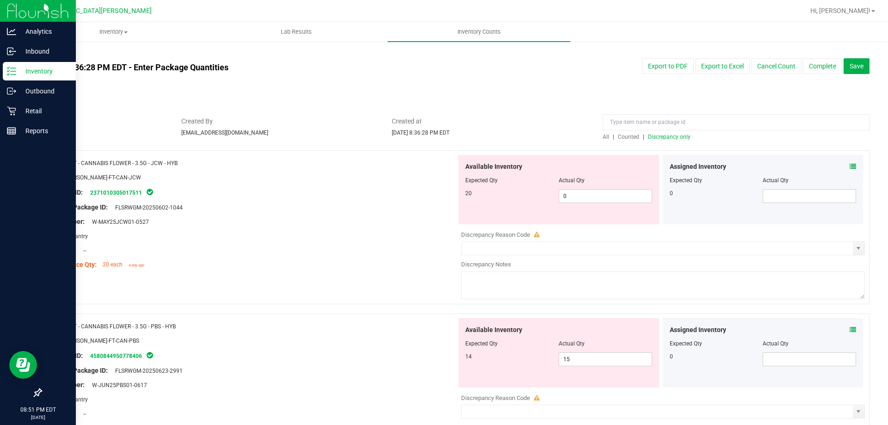
click at [648, 135] on span "Discrepancy only" at bounding box center [669, 137] width 43 height 6
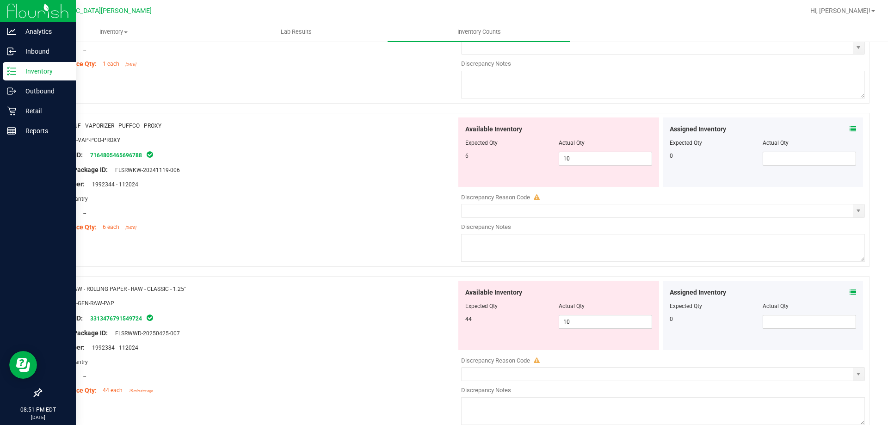
scroll to position [3022, 0]
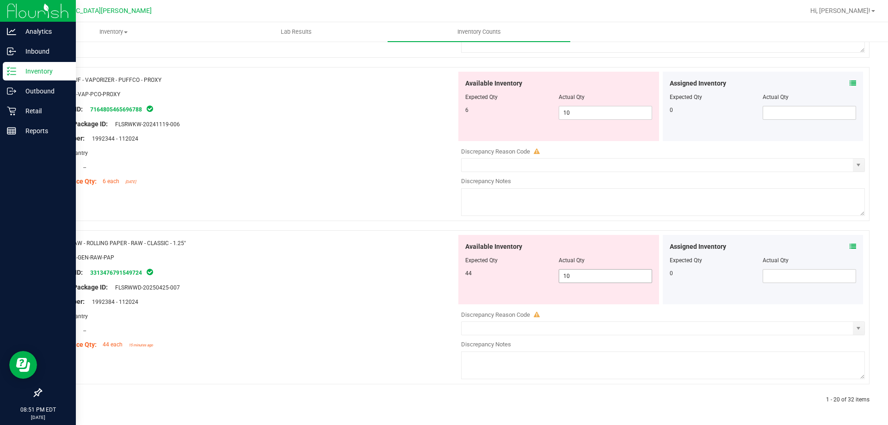
click at [585, 276] on span "10 10" at bounding box center [605, 276] width 93 height 14
click at [585, 276] on input "10" at bounding box center [605, 276] width 93 height 13
type input "44"
click at [420, 294] on div "Name: RAW - ROLLING PAPER - RAW - CLASSIC - 1.25" SKU: ACC-GEN-RAW-PAP Package …" at bounding box center [252, 294] width 408 height 118
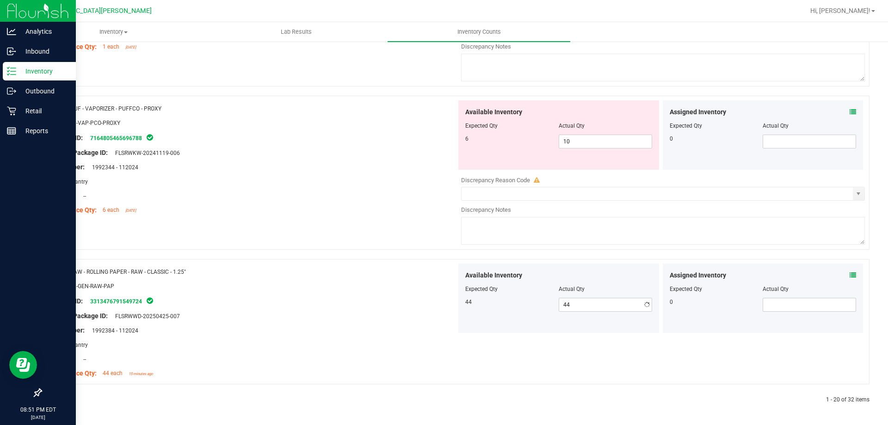
scroll to position [2993, 0]
click at [592, 142] on span "10 10" at bounding box center [605, 142] width 93 height 14
click at [592, 142] on input "10" at bounding box center [605, 141] width 93 height 13
type input "6"
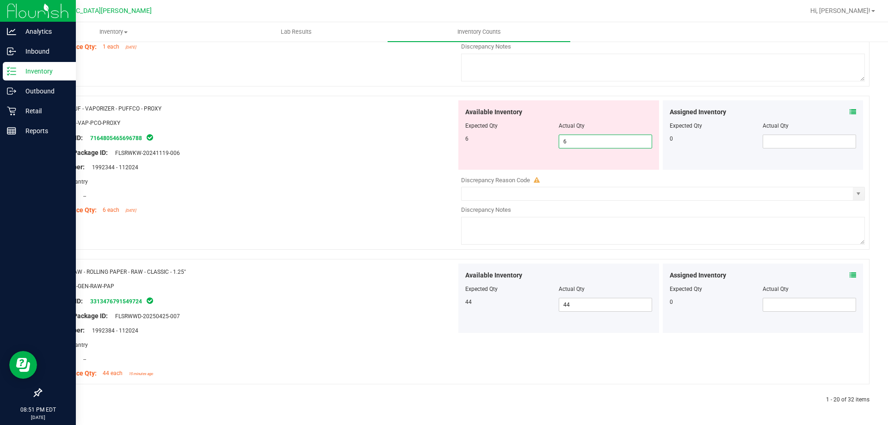
click at [414, 154] on div "Name: PUF - VAPORIZER - PUFFCO - PROXY SKU: ACC-VAP-PCO-PROXY Package ID: 71648…" at bounding box center [252, 159] width 408 height 118
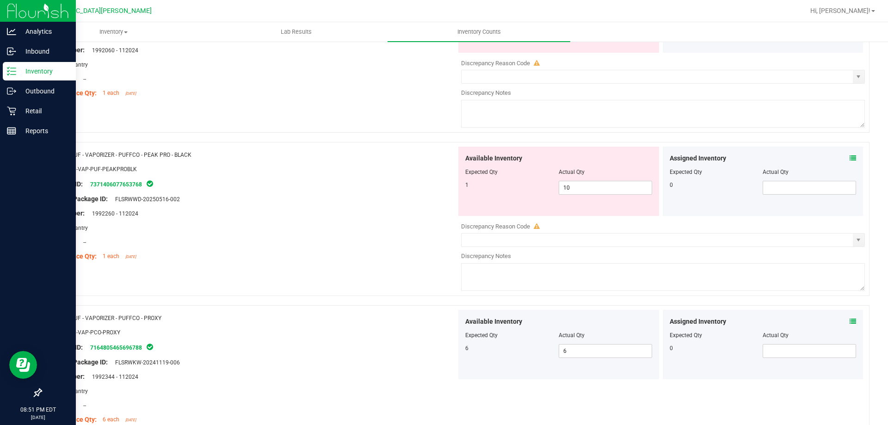
scroll to position [2780, 0]
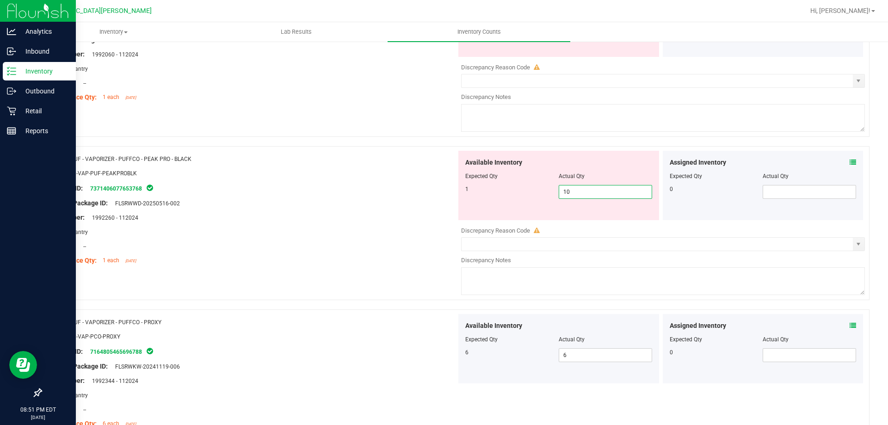
click at [578, 190] on span "10 10" at bounding box center [605, 192] width 93 height 14
type input "1"
drag, startPoint x: 394, startPoint y: 200, endPoint x: 453, endPoint y: 196, distance: 59.8
click at [394, 200] on div "Original Package ID: FLSRWWD-20250516-002" at bounding box center [252, 203] width 408 height 10
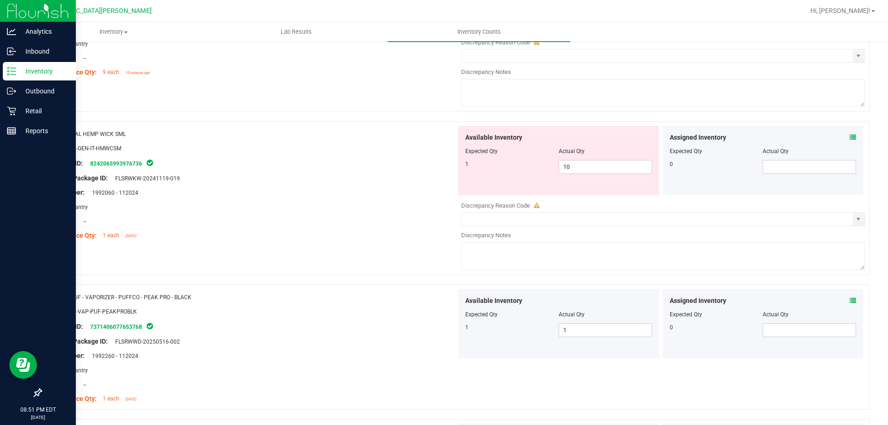
scroll to position [2641, 0]
click at [581, 167] on span "10 10" at bounding box center [605, 167] width 93 height 14
type input "1"
drag, startPoint x: 324, startPoint y: 185, endPoint x: 335, endPoint y: 185, distance: 11.1
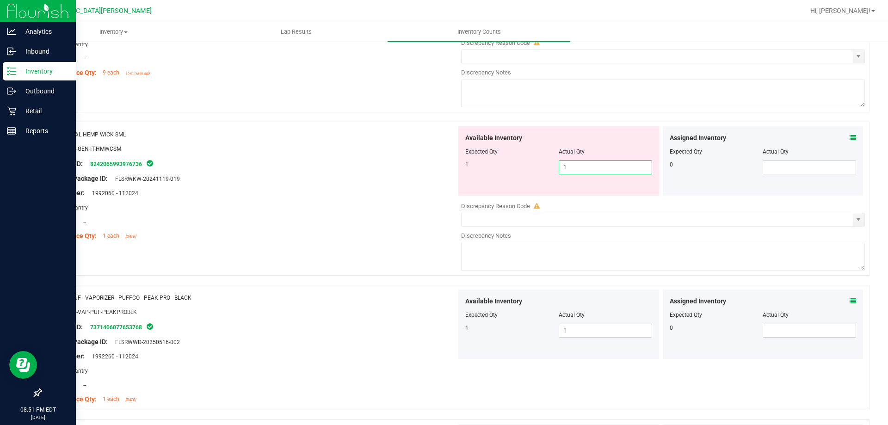
click at [324, 185] on div at bounding box center [252, 186] width 408 height 5
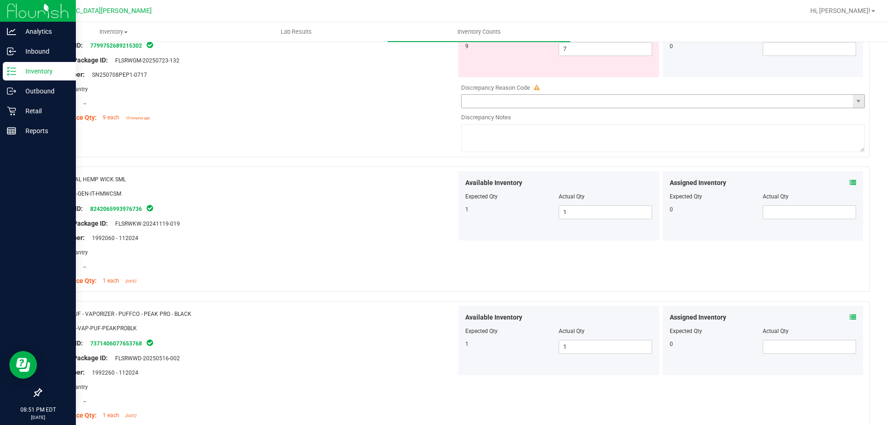
scroll to position [2502, 0]
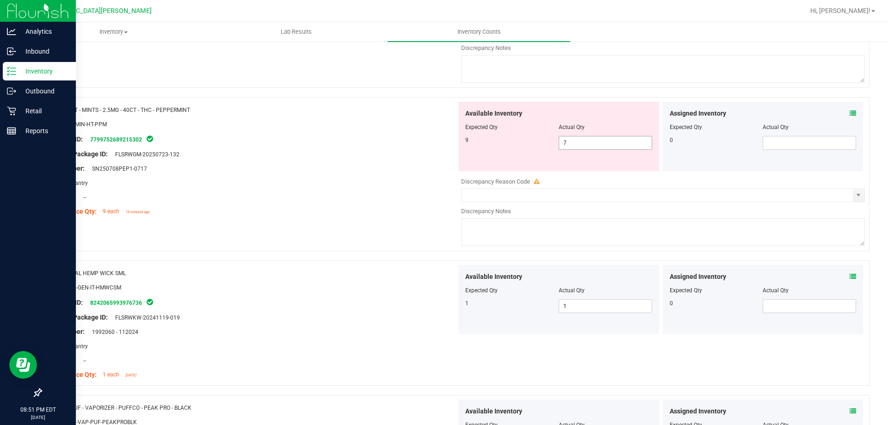
click at [570, 142] on span "7 7" at bounding box center [605, 143] width 93 height 14
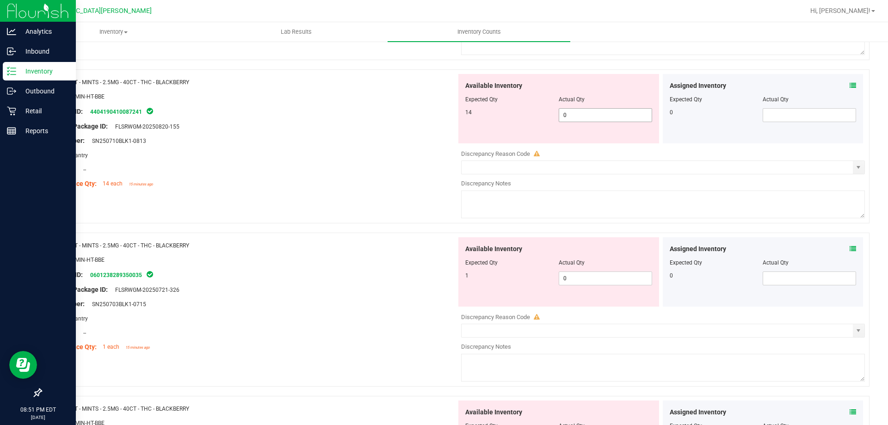
scroll to position [2040, 0]
click at [569, 116] on span "0 0" at bounding box center [605, 116] width 93 height 14
click at [569, 116] on input "0" at bounding box center [605, 115] width 93 height 13
type input "14"
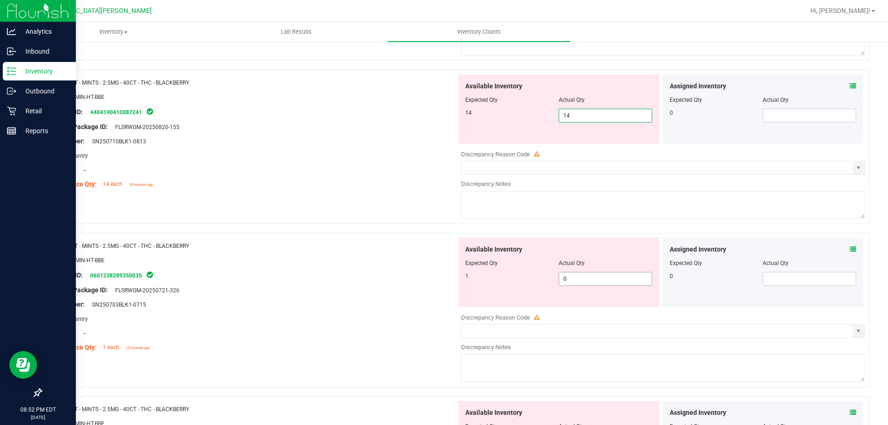
click at [563, 274] on div "Available Inventory Expected Qty Actual Qty 1 0 0" at bounding box center [558, 272] width 201 height 69
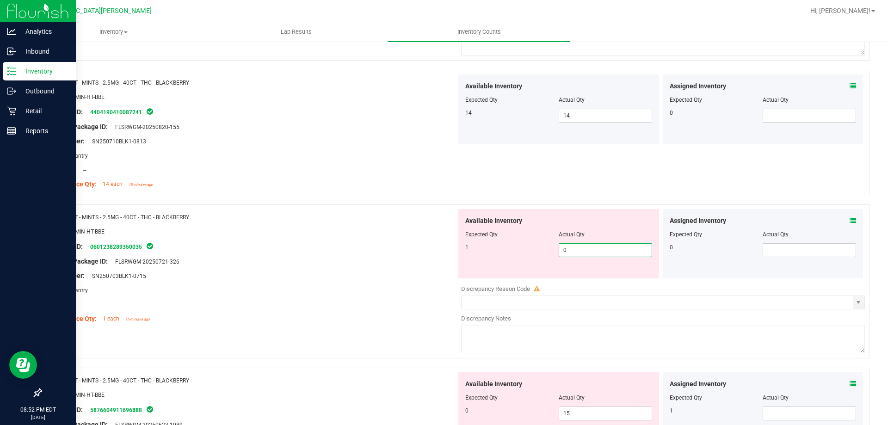
click at [578, 244] on input "0" at bounding box center [605, 250] width 93 height 13
drag, startPoint x: 578, startPoint y: 244, endPoint x: 576, endPoint y: 251, distance: 7.2
click at [577, 244] on input "0" at bounding box center [605, 250] width 93 height 13
type input "1"
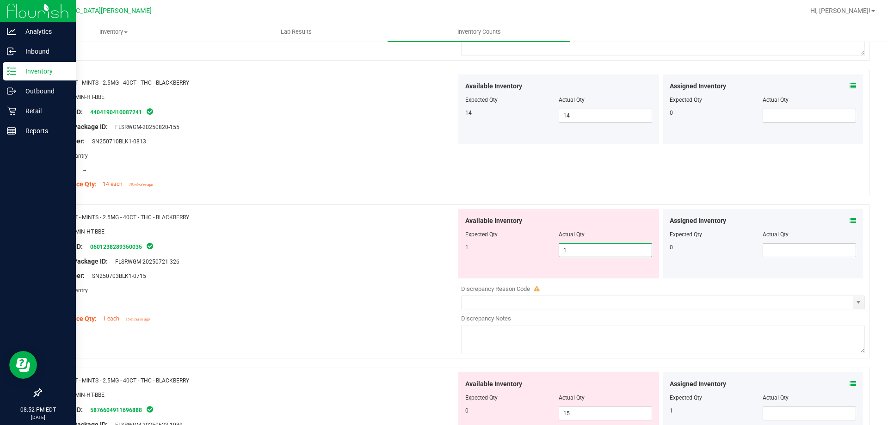
click at [438, 273] on div "Lot Number: SN250703BLK1-0715" at bounding box center [252, 276] width 408 height 10
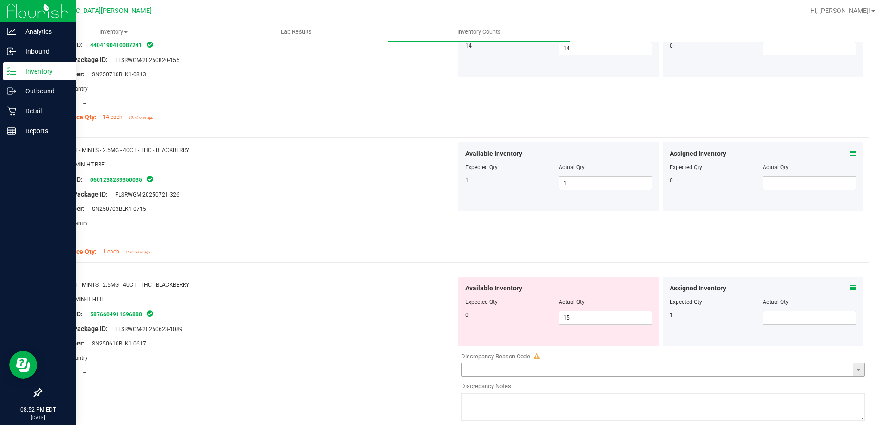
scroll to position [2178, 0]
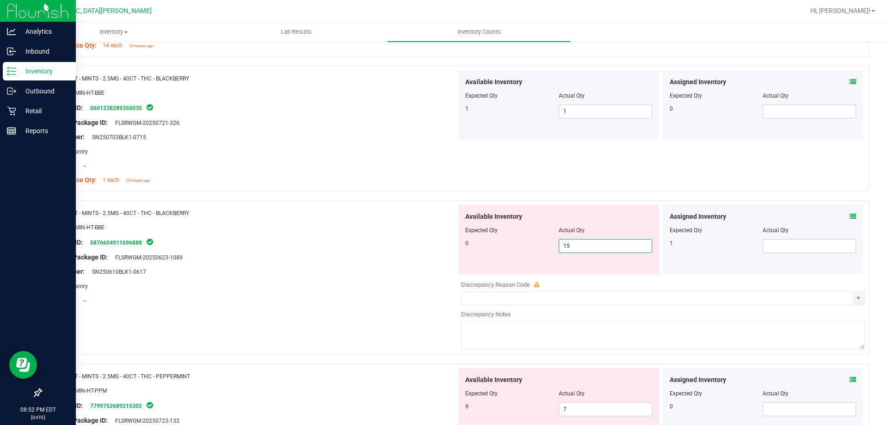
click at [591, 242] on span "15 15" at bounding box center [605, 246] width 93 height 14
click at [591, 243] on input "15" at bounding box center [605, 246] width 93 height 13
type input "0"
drag, startPoint x: 312, startPoint y: 273, endPoint x: 320, endPoint y: 273, distance: 7.9
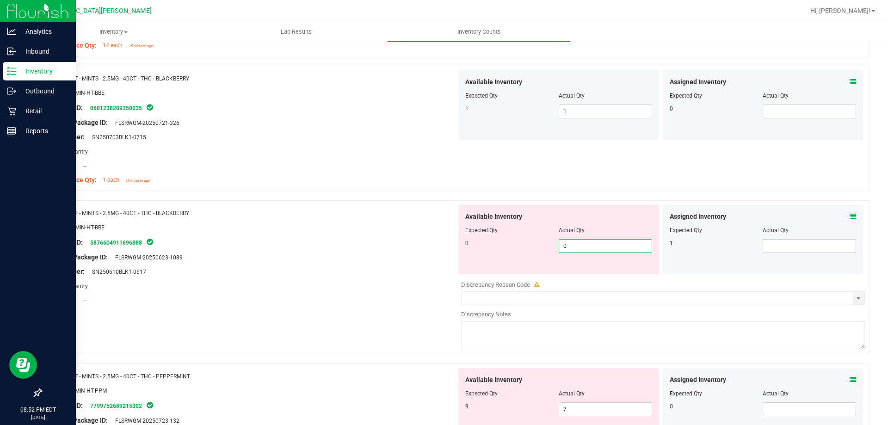
click at [317, 273] on div "Lot Number: SN250610BLK1-0617" at bounding box center [252, 272] width 408 height 10
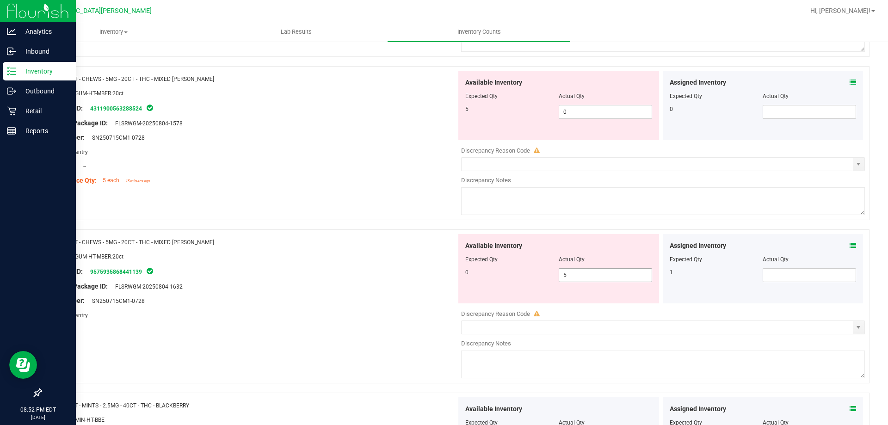
scroll to position [1716, 0]
click at [571, 106] on span "0 0" at bounding box center [605, 113] width 93 height 14
click at [571, 108] on input "0" at bounding box center [605, 112] width 93 height 13
click at [575, 121] on div "Available Inventory Expected Qty Actual Qty 5 0 0" at bounding box center [558, 106] width 201 height 69
click at [571, 109] on span "0 0" at bounding box center [605, 113] width 93 height 14
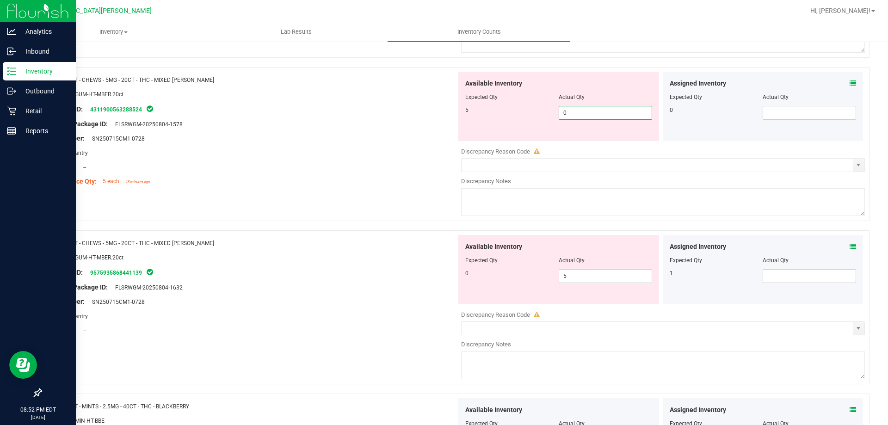
click at [571, 109] on input "0" at bounding box center [605, 112] width 93 height 13
type input "5"
click at [576, 277] on div "Available Inventory Expected Qty Actual Qty 0 5 5" at bounding box center [660, 308] width 408 height 147
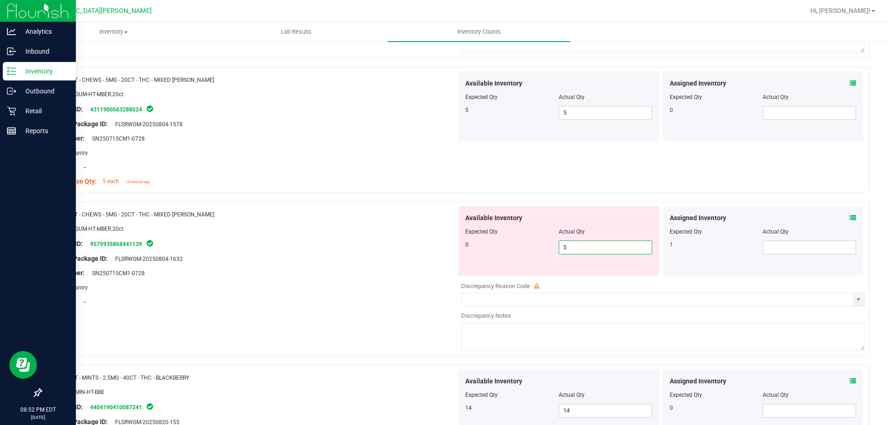
click at [579, 248] on input "5" at bounding box center [605, 247] width 93 height 13
type input "0"
drag, startPoint x: 324, startPoint y: 252, endPoint x: 331, endPoint y: 253, distance: 7.0
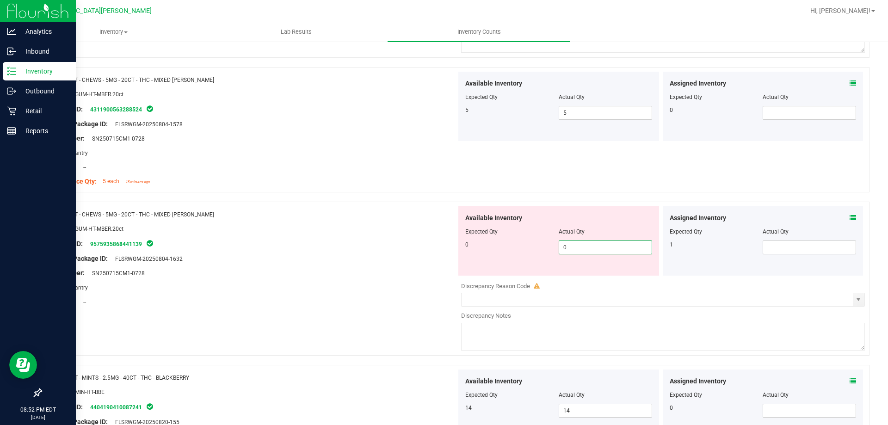
click at [325, 253] on div at bounding box center [252, 251] width 408 height 5
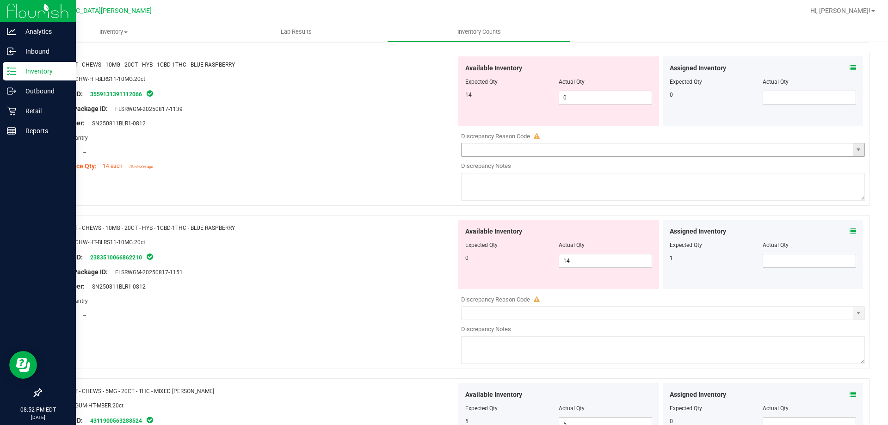
scroll to position [1392, 0]
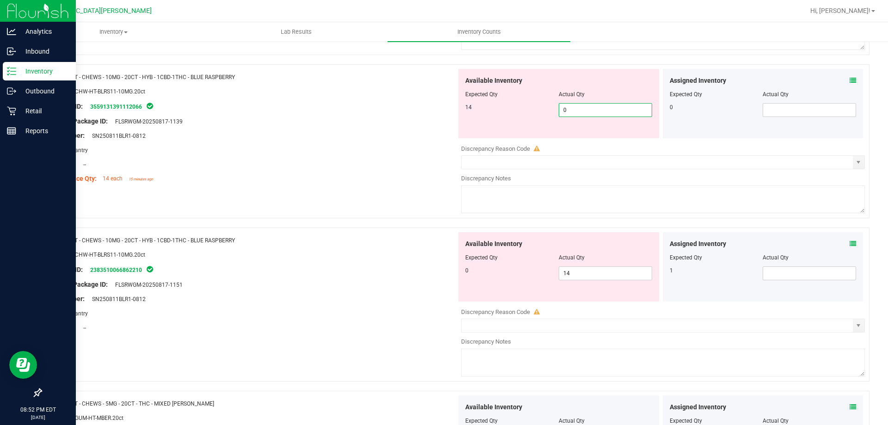
click at [573, 110] on span "0 0" at bounding box center [605, 110] width 93 height 14
click at [573, 110] on input "0" at bounding box center [605, 110] width 93 height 13
type input "14"
click at [574, 271] on div "Available Inventory Expected Qty Actual Qty 0 14 14" at bounding box center [558, 266] width 201 height 69
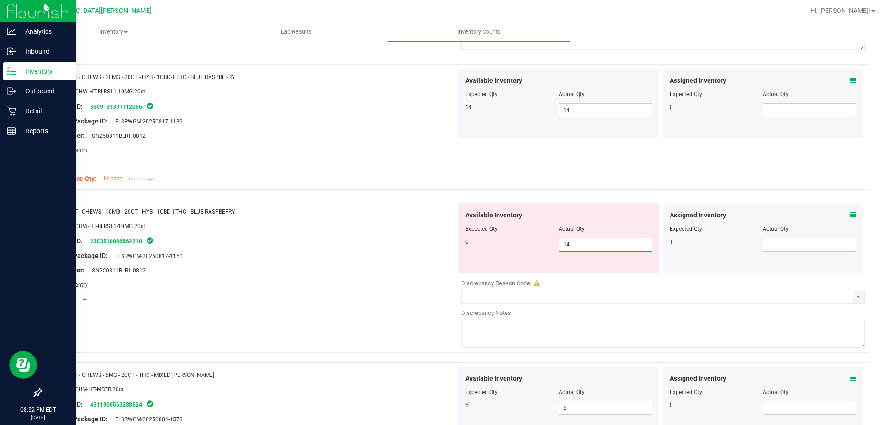
click at [576, 244] on input "14" at bounding box center [605, 244] width 93 height 13
type input "0"
drag, startPoint x: 321, startPoint y: 277, endPoint x: 367, endPoint y: 275, distance: 45.8
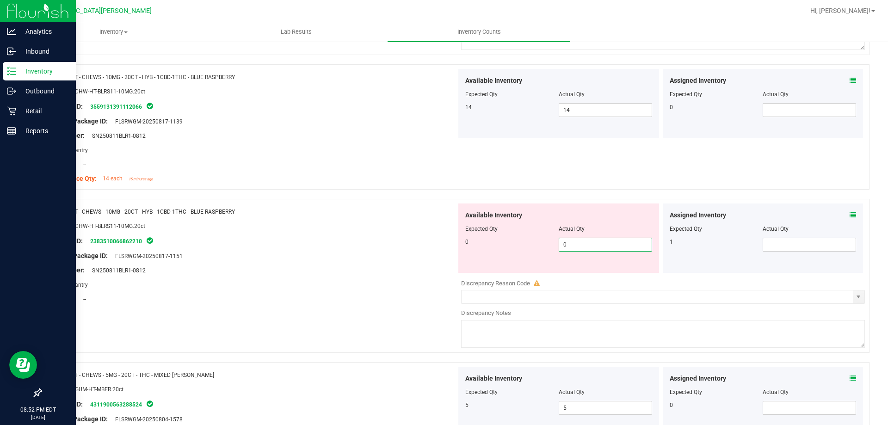
click at [326, 276] on div at bounding box center [252, 277] width 408 height 5
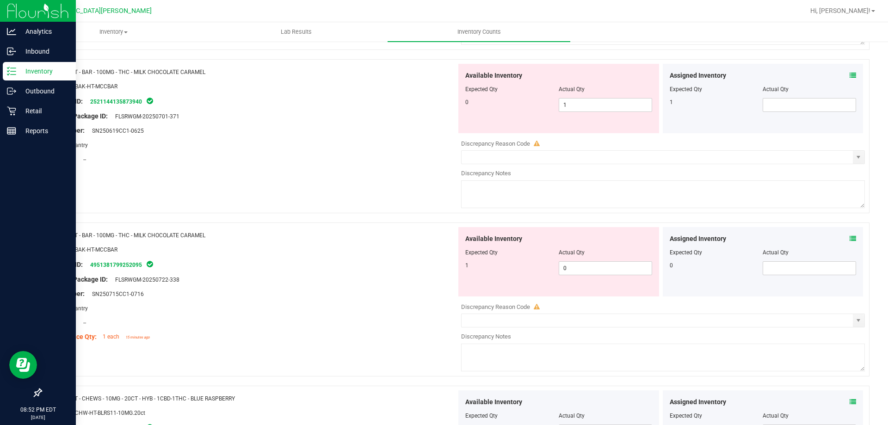
scroll to position [1068, 0]
click at [591, 264] on span "0 0" at bounding box center [605, 271] width 93 height 14
click at [0, 0] on input "0" at bounding box center [0, 0] width 0 height 0
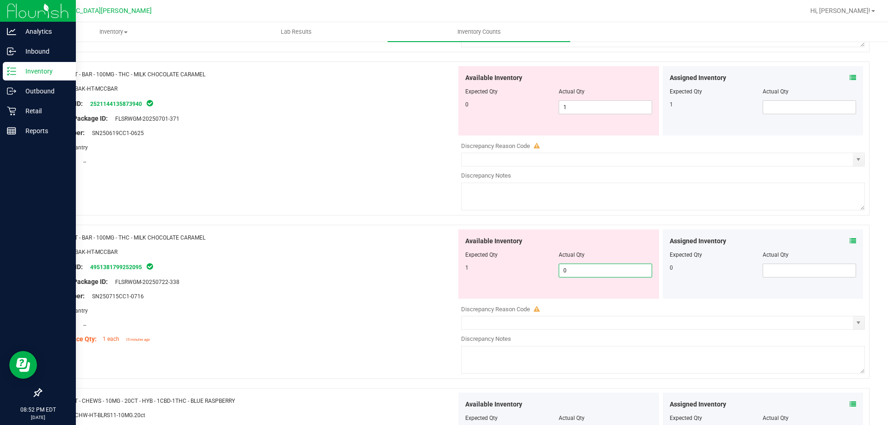
type input "1"
click at [574, 112] on span "1 1" at bounding box center [605, 107] width 93 height 14
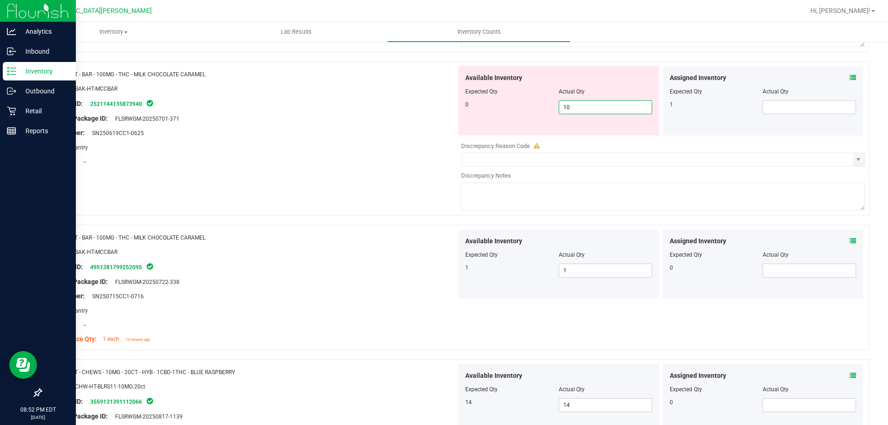
click at [571, 108] on input "10" at bounding box center [605, 107] width 93 height 13
type input "0"
click at [416, 148] on div "Area: Pantry" at bounding box center [252, 147] width 408 height 10
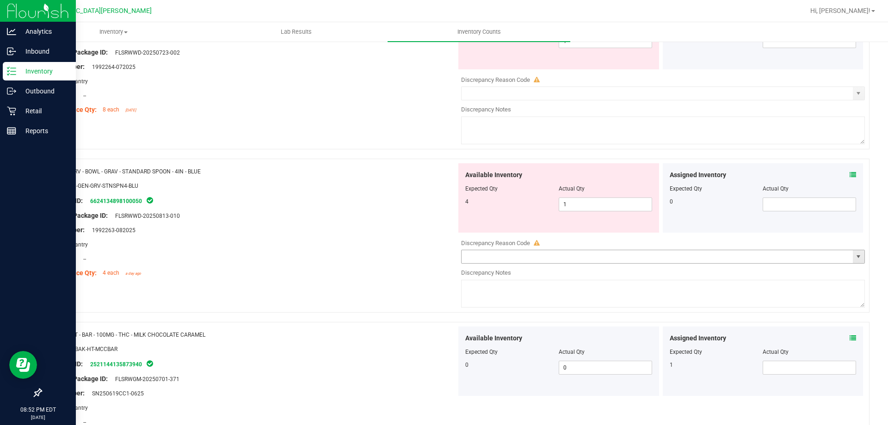
scroll to position [791, 0]
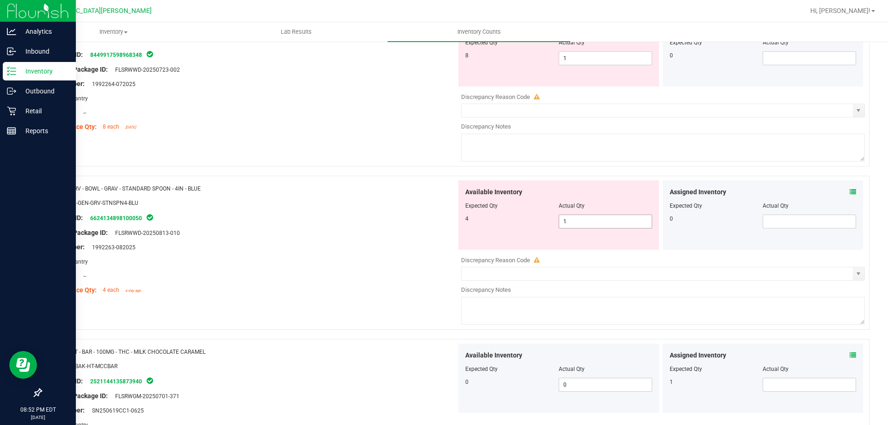
click at [571, 217] on span "1 1" at bounding box center [605, 222] width 93 height 14
click at [571, 217] on input "1" at bounding box center [605, 221] width 93 height 13
type input "4"
drag, startPoint x: 437, startPoint y: 257, endPoint x: 433, endPoint y: 250, distance: 8.3
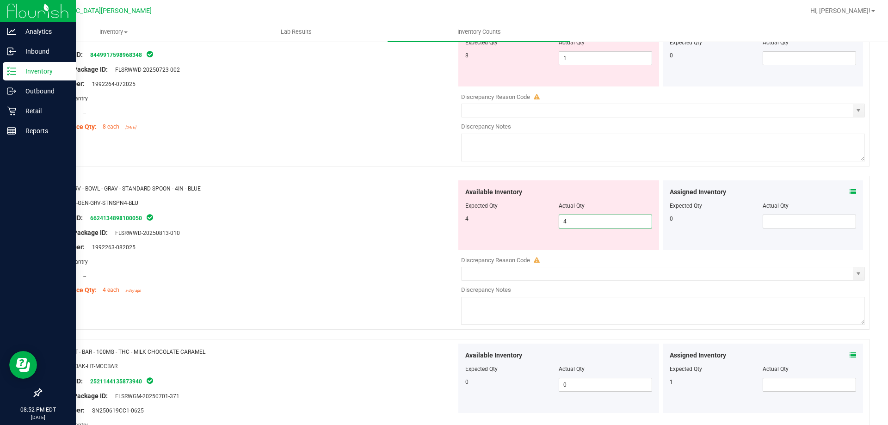
click at [434, 253] on div "Name: GRV - BOWL - GRAV - STANDARD SPOON - 4IN - BLUE SKU: ACC-GEN-GRV-STNSPN4-…" at bounding box center [252, 239] width 408 height 118
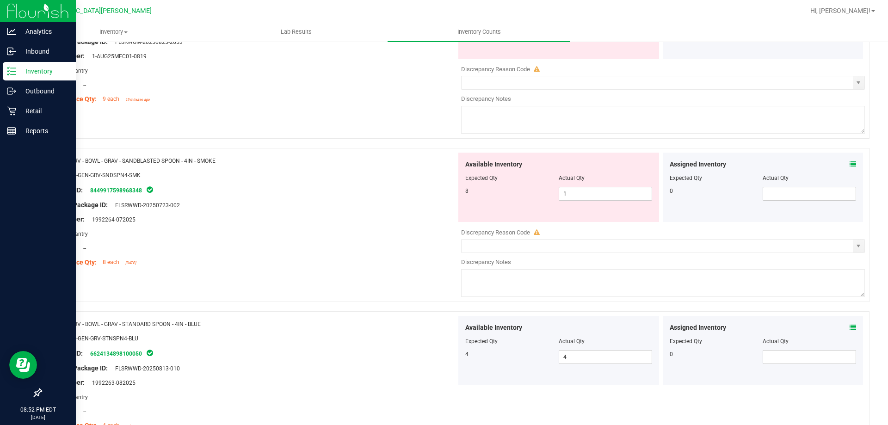
scroll to position [652, 0]
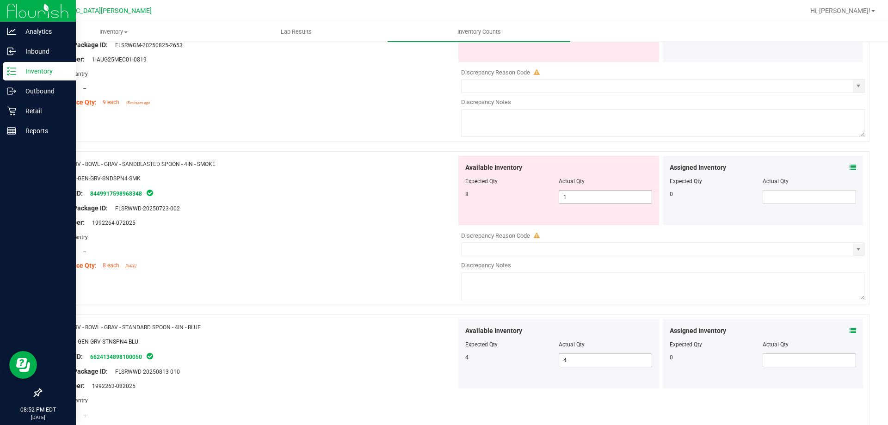
click at [576, 201] on span "1 1" at bounding box center [605, 197] width 93 height 14
click at [576, 200] on input "1" at bounding box center [605, 197] width 93 height 13
type input "8"
drag, startPoint x: 342, startPoint y: 219, endPoint x: 356, endPoint y: 210, distance: 16.7
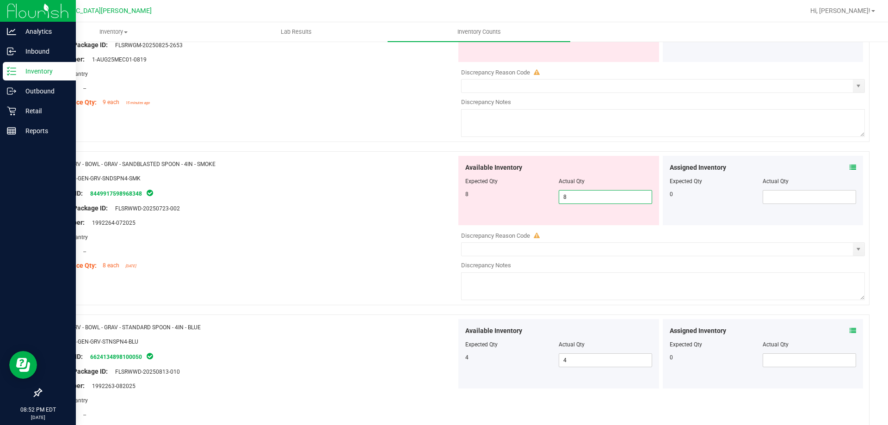
click at [346, 215] on div "Name: GRV - BOWL - GRAV - SANDBLASTED SPOON - 4IN - SMOKE SKU: ACC-GEN-GRV-SNDS…" at bounding box center [252, 215] width 408 height 118
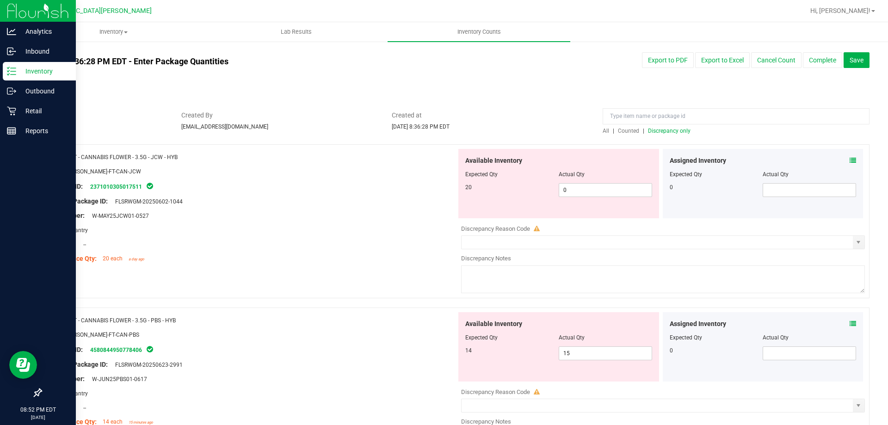
scroll to position [0, 0]
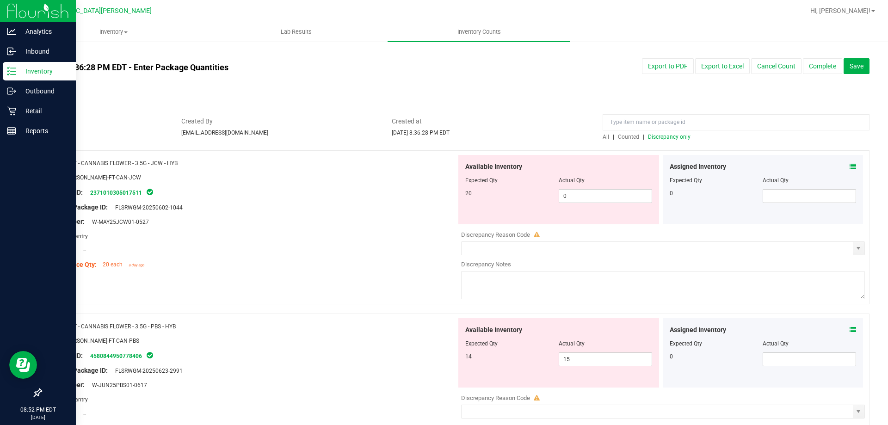
click at [670, 138] on span "Discrepancy only" at bounding box center [669, 137] width 43 height 6
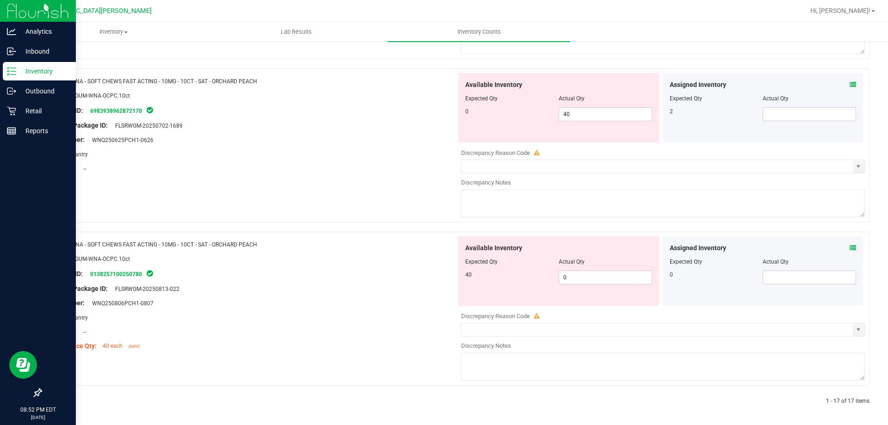
scroll to position [2532, 0]
click at [586, 105] on div at bounding box center [558, 103] width 187 height 5
drag, startPoint x: 586, startPoint y: 105, endPoint x: 583, endPoint y: 116, distance: 10.9
click at [586, 109] on div "Available Inventory Expected Qty Actual Qty 0 40 40" at bounding box center [558, 106] width 201 height 69
click at [583, 117] on span "40 40" at bounding box center [605, 113] width 93 height 14
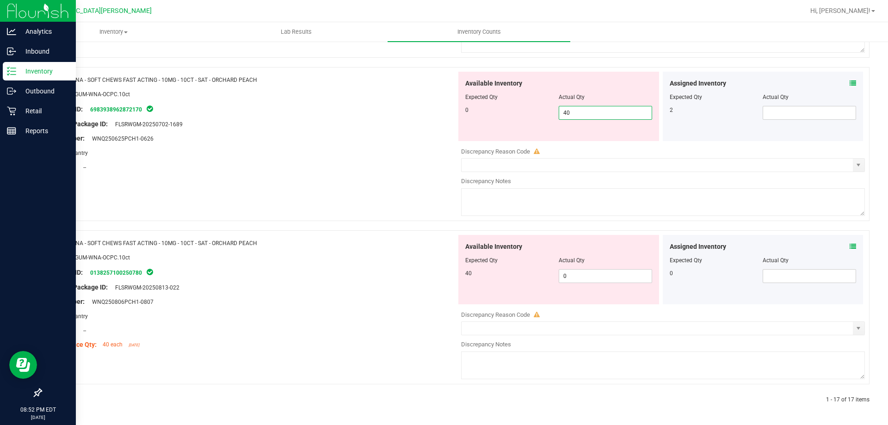
click at [583, 117] on input "40" at bounding box center [605, 112] width 93 height 13
type input "0"
click at [588, 281] on span "0 0" at bounding box center [605, 276] width 93 height 14
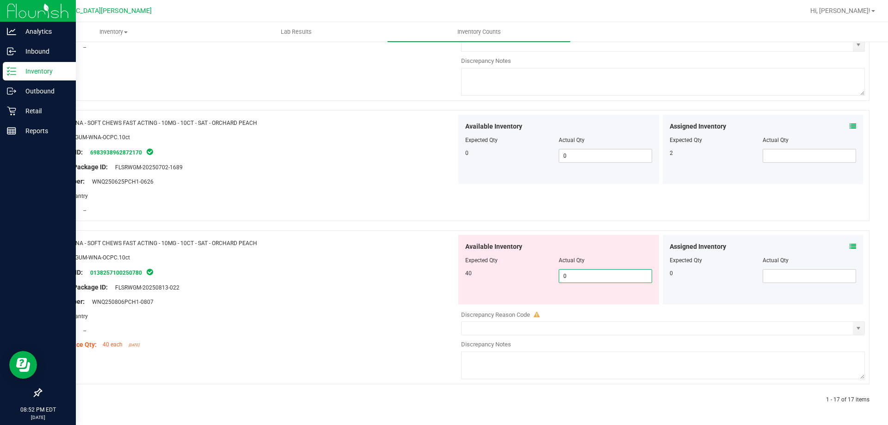
click at [579, 277] on input "0" at bounding box center [605, 276] width 93 height 13
click at [580, 277] on input "0" at bounding box center [605, 276] width 93 height 13
type input "40"
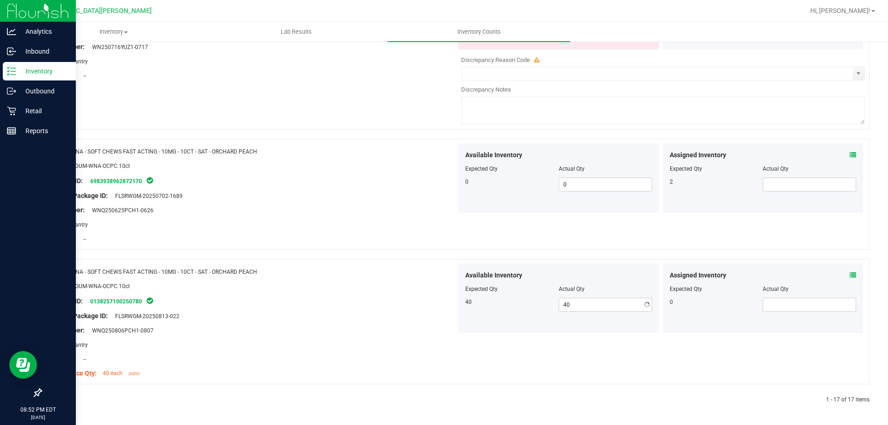
drag, startPoint x: 383, startPoint y: 304, endPoint x: 399, endPoint y: 297, distance: 17.6
click at [385, 303] on div "Name: WNA - SOFT CHEWS FAST ACTING - 10MG - 10CT - SAT - ORCHARD PEACH SKU: EDI…" at bounding box center [252, 323] width 408 height 118
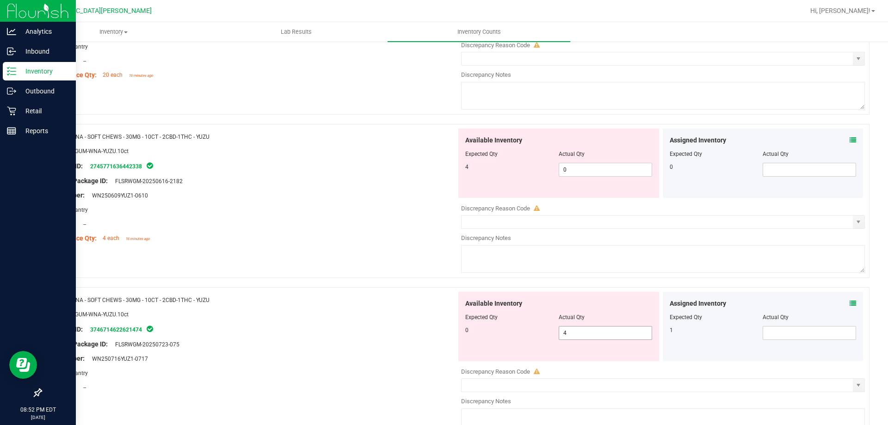
scroll to position [2137, 0]
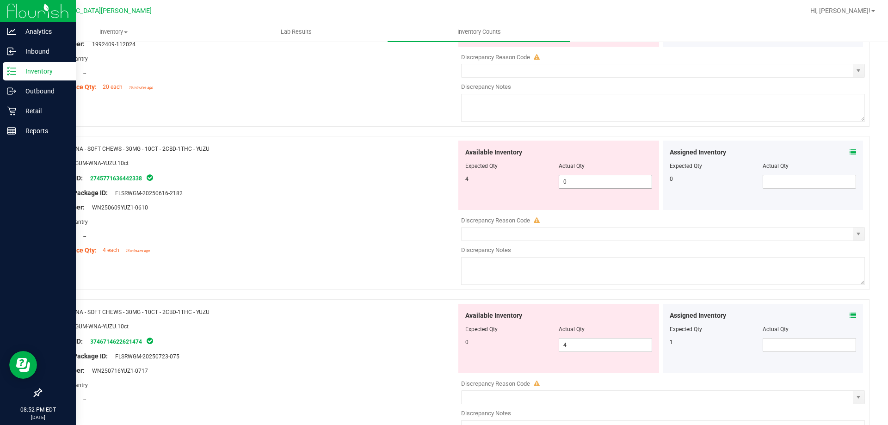
click at [587, 182] on span "0 0" at bounding box center [605, 182] width 93 height 14
click at [587, 182] on input "0" at bounding box center [605, 181] width 93 height 13
click at [572, 183] on input "0" at bounding box center [605, 181] width 93 height 13
type input "4"
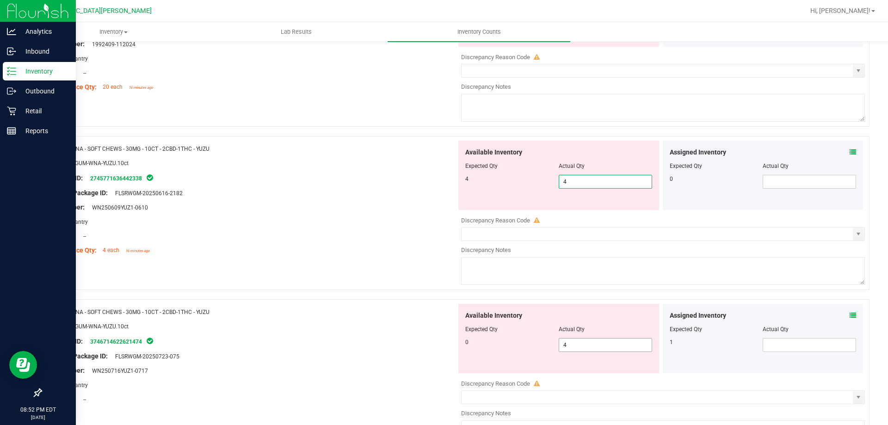
type input "4"
click at [578, 342] on div "Available Inventory Expected Qty Actual Qty 0 4 4" at bounding box center [558, 338] width 201 height 69
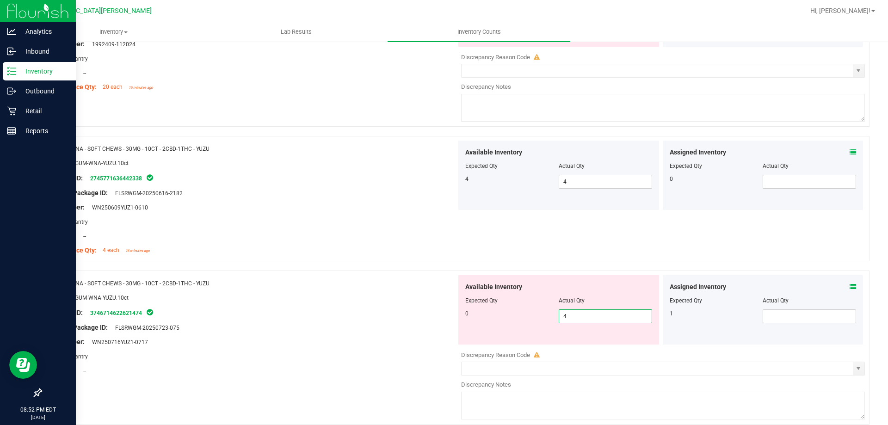
click at [576, 316] on input "4" at bounding box center [605, 316] width 93 height 13
type input "0"
click at [361, 319] on div at bounding box center [252, 320] width 408 height 5
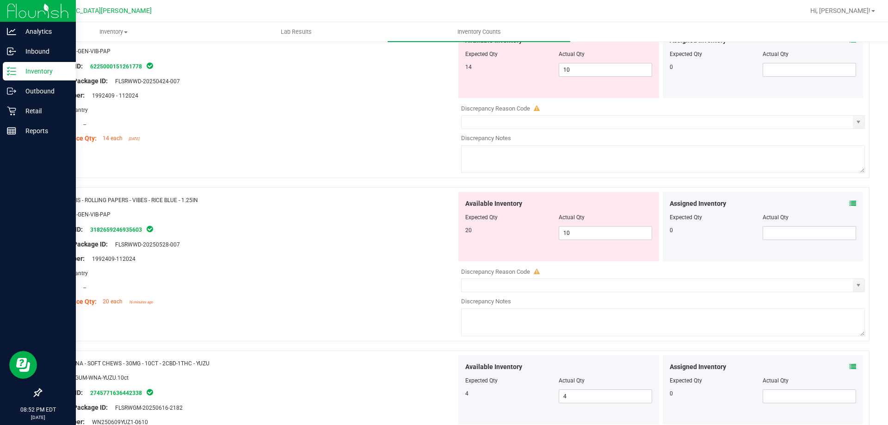
scroll to position [1813, 0]
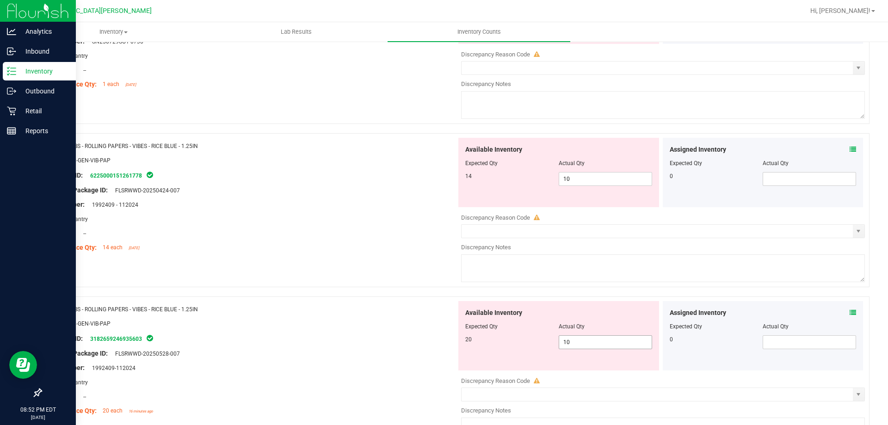
click at [574, 345] on span "10 10" at bounding box center [605, 342] width 93 height 14
click at [574, 345] on input "10" at bounding box center [605, 342] width 93 height 13
type input "20"
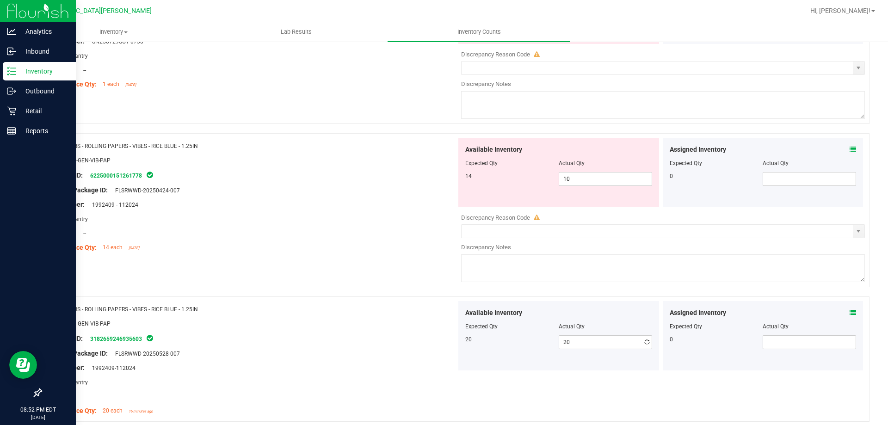
drag, startPoint x: 357, startPoint y: 333, endPoint x: 444, endPoint y: 335, distance: 86.5
click at [362, 334] on div "Package ID: 3182659246935603" at bounding box center [252, 338] width 408 height 11
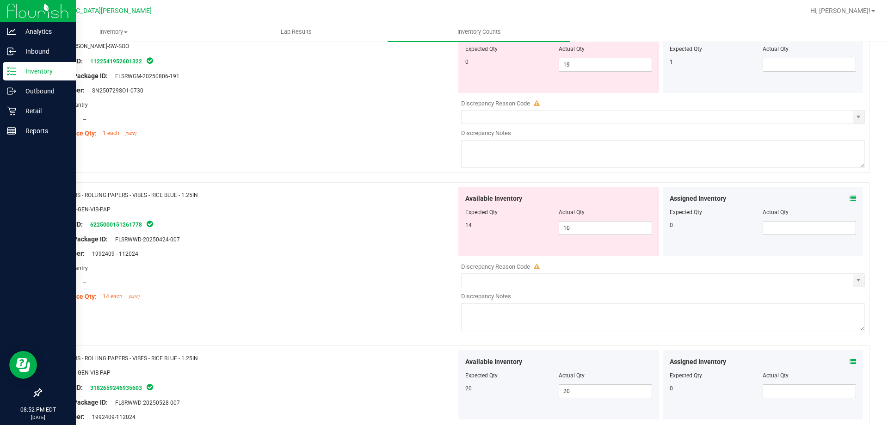
scroll to position [1628, 0]
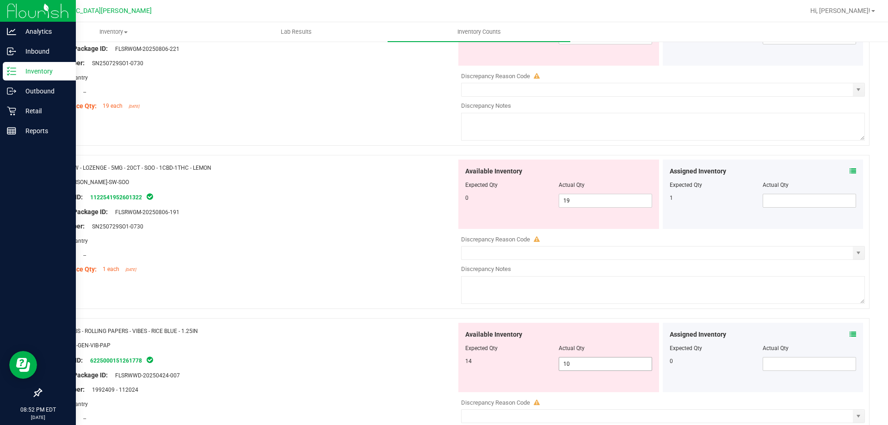
click at [573, 360] on span "10 10" at bounding box center [605, 364] width 93 height 14
type input "14"
click at [388, 358] on div "Package ID: 6225000151261778" at bounding box center [252, 360] width 408 height 11
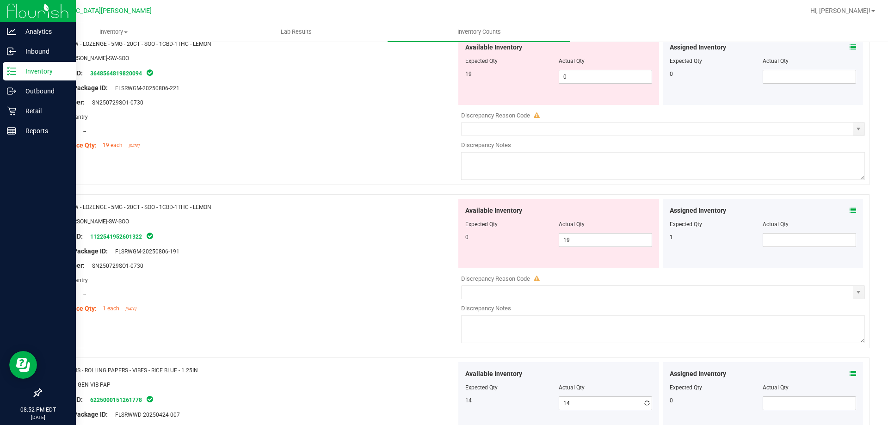
scroll to position [1536, 0]
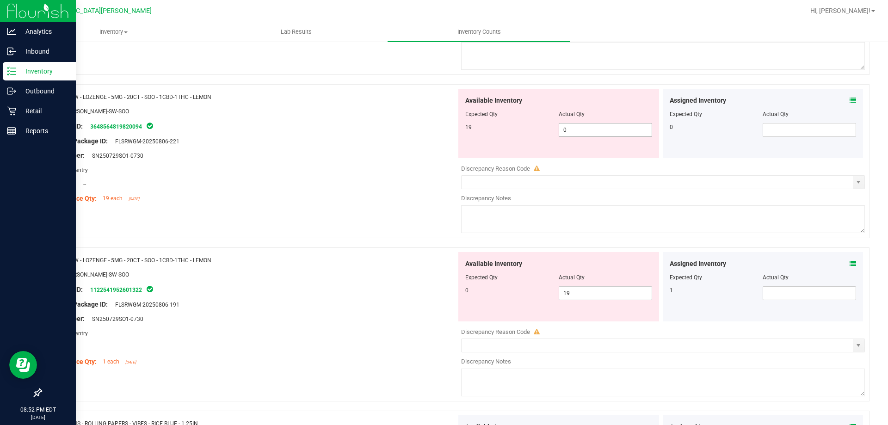
click at [574, 129] on span "0 0" at bounding box center [605, 130] width 93 height 14
click at [574, 129] on input "0" at bounding box center [605, 129] width 93 height 13
type input "19"
click at [582, 292] on div "Available Inventory Expected Qty Actual Qty 0 19 19" at bounding box center [558, 286] width 201 height 69
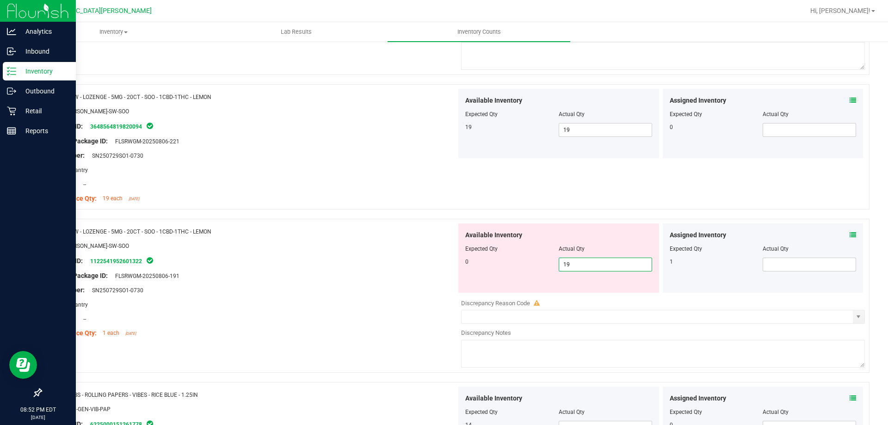
click at [579, 264] on input "19" at bounding box center [605, 264] width 93 height 13
type input "0"
click at [389, 278] on div "Original Package ID: FLSRWGM-20250806-191" at bounding box center [252, 276] width 408 height 10
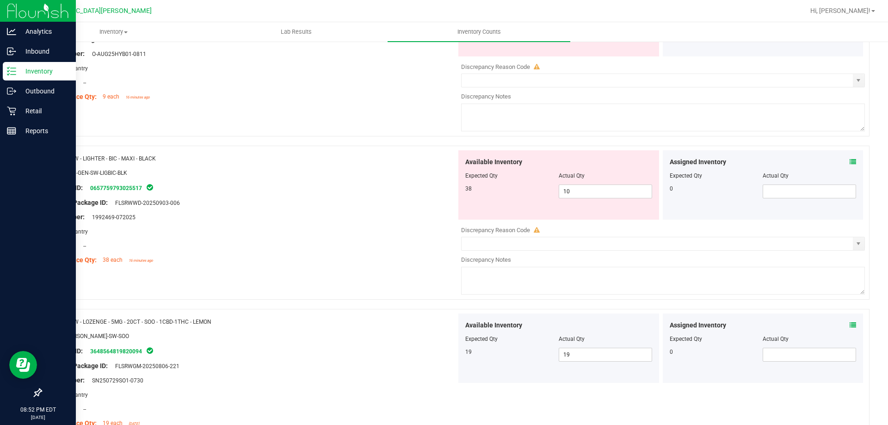
scroll to position [1258, 0]
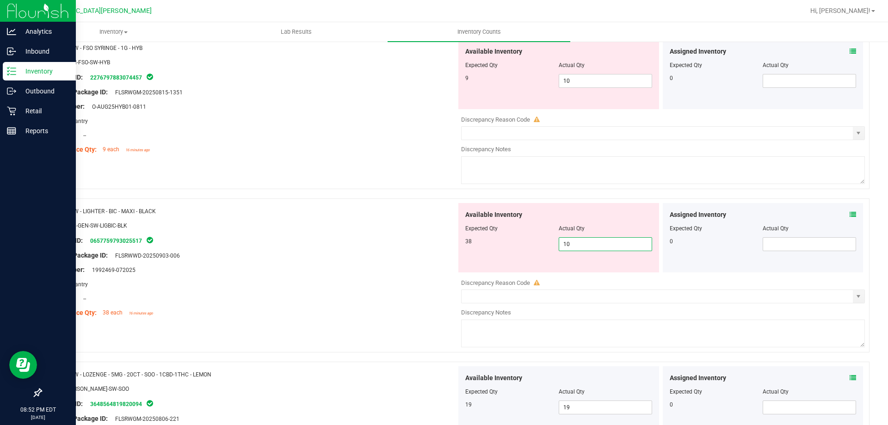
click at [577, 243] on span "10 10" at bounding box center [605, 244] width 93 height 14
click at [577, 243] on input "10" at bounding box center [605, 244] width 93 height 13
type input "38"
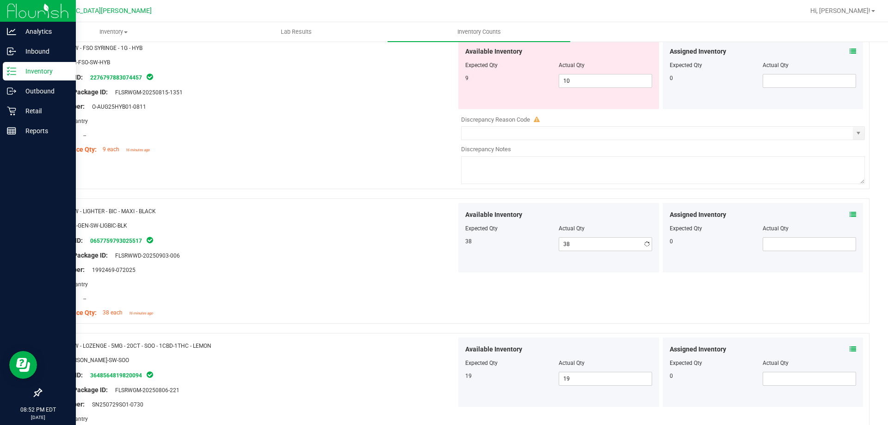
click at [414, 284] on div "Area: Pantry" at bounding box center [252, 284] width 408 height 10
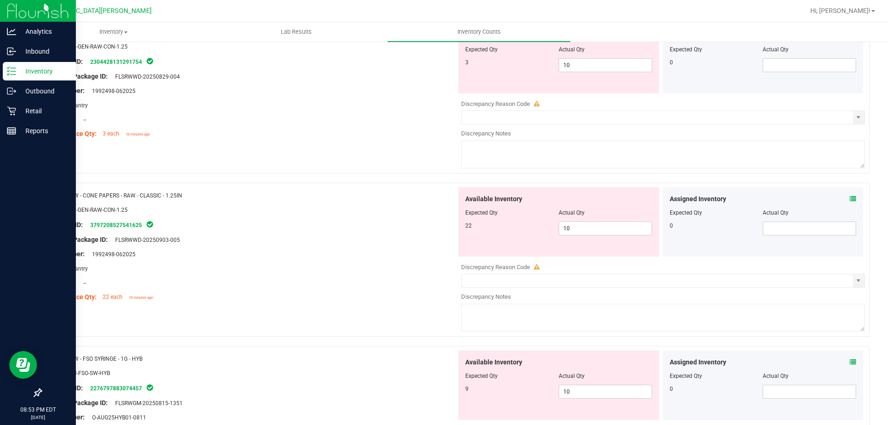
scroll to position [934, 0]
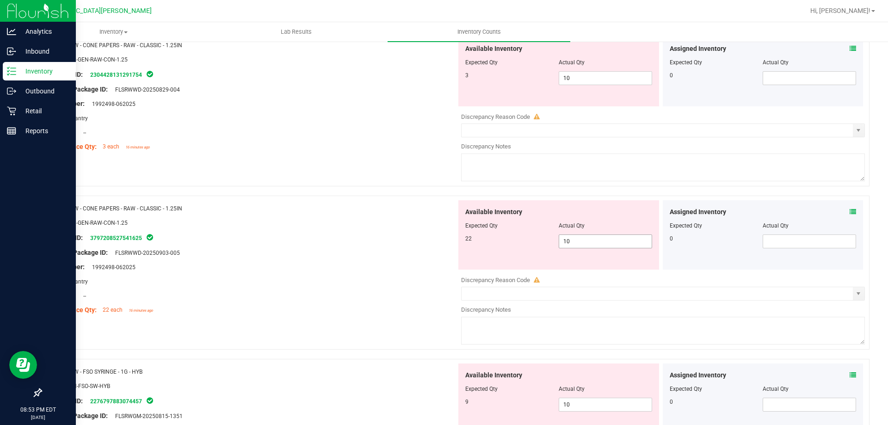
click at [585, 240] on span "10 10" at bounding box center [605, 241] width 93 height 14
click at [585, 240] on input "10" at bounding box center [605, 241] width 93 height 13
type input "22"
click at [382, 265] on div "Lot Number: 1992498-062025" at bounding box center [252, 267] width 408 height 10
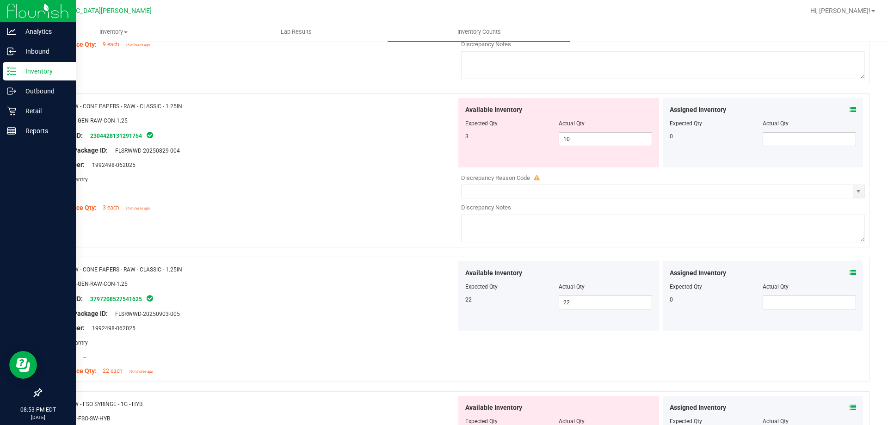
scroll to position [749, 0]
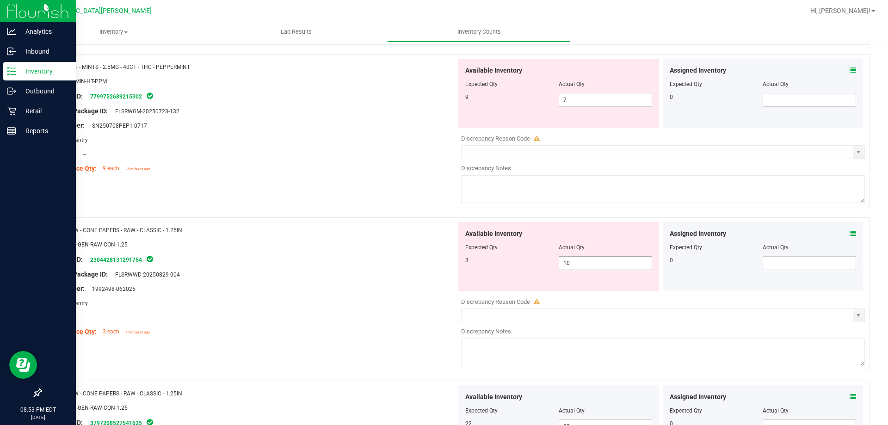
click at [603, 266] on span "10 10" at bounding box center [605, 263] width 93 height 14
click at [603, 266] on input "10" at bounding box center [605, 263] width 93 height 13
type input "3"
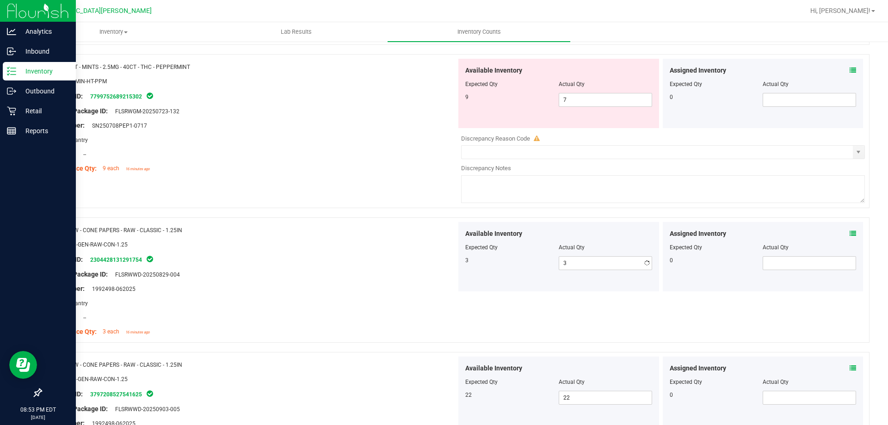
click at [393, 250] on div at bounding box center [252, 251] width 408 height 5
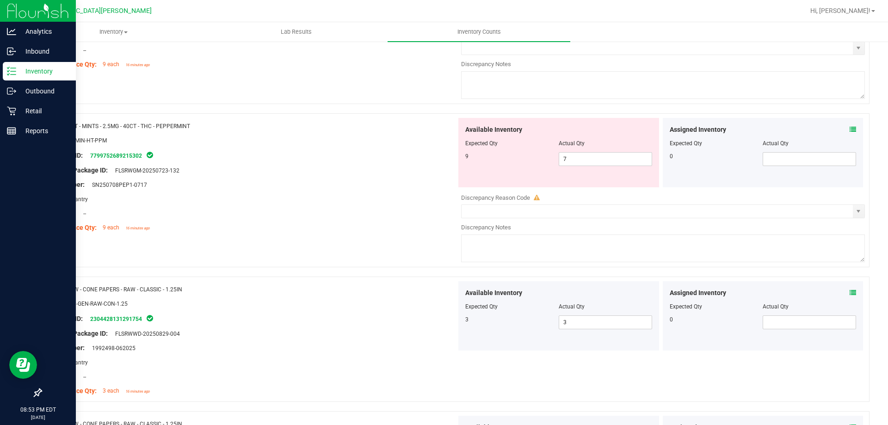
scroll to position [611, 0]
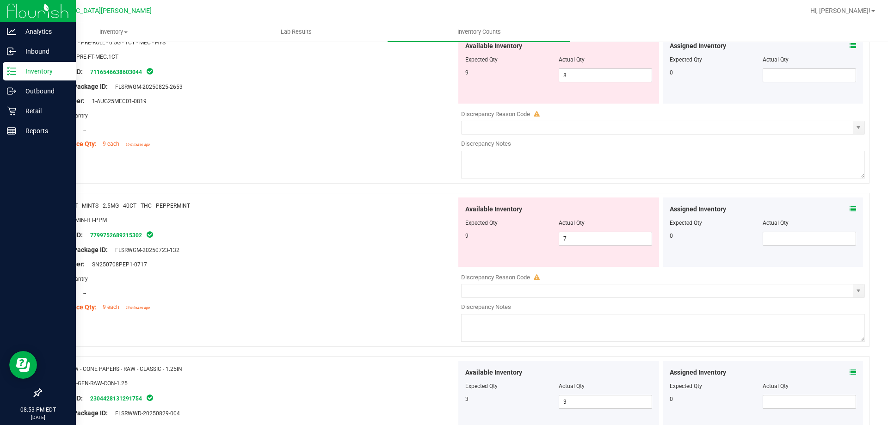
click at [596, 229] on div at bounding box center [558, 229] width 187 height 5
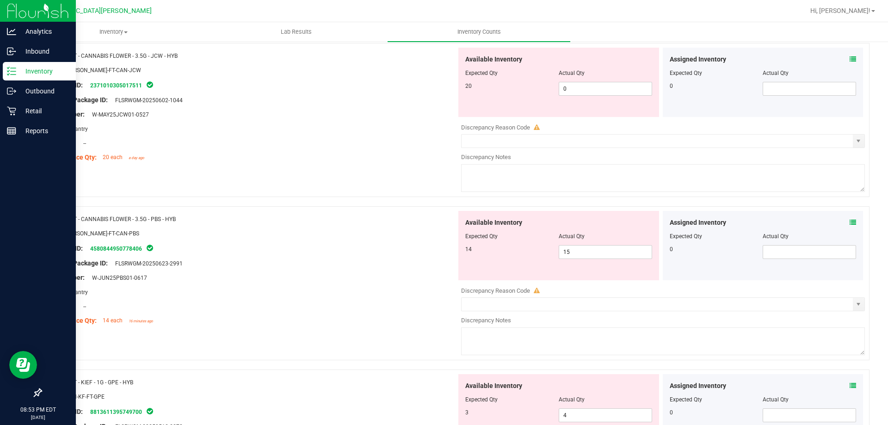
scroll to position [0, 0]
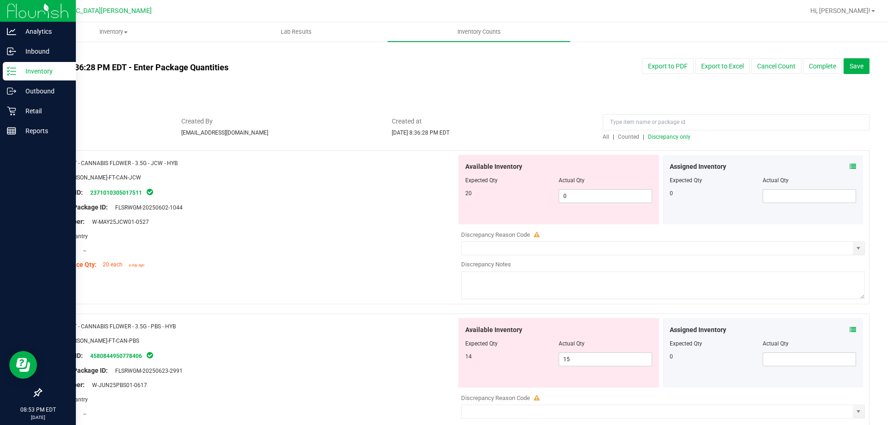
click at [667, 136] on span "Discrepancy only" at bounding box center [669, 137] width 43 height 6
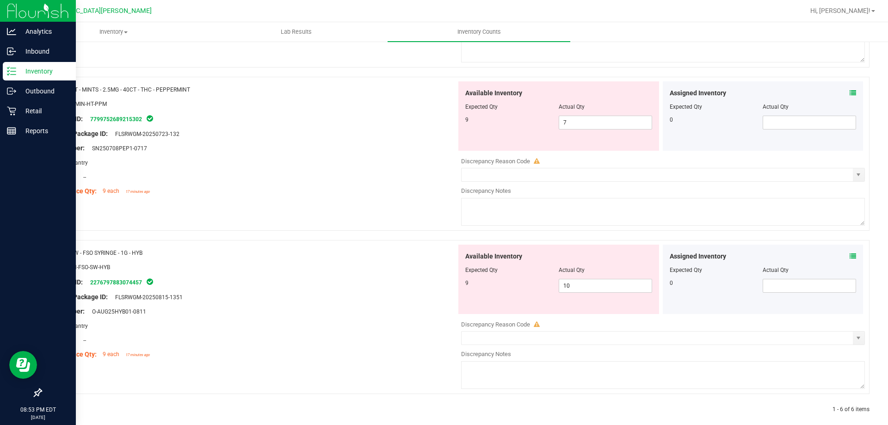
scroll to position [736, 0]
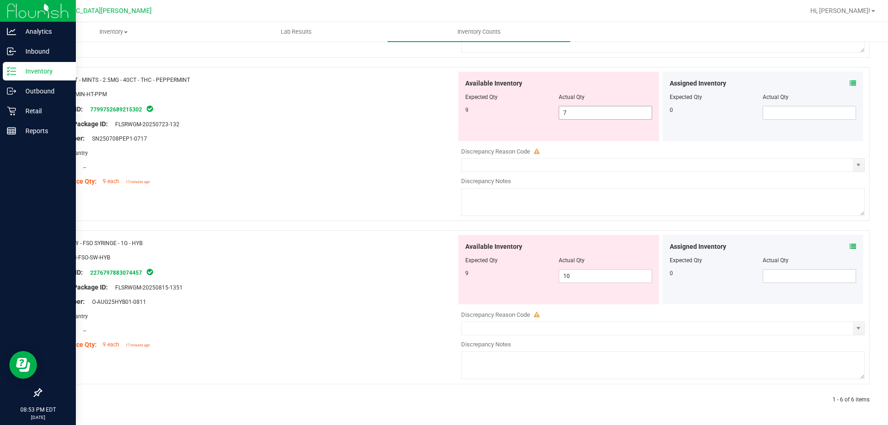
click at [582, 108] on span "7 7" at bounding box center [605, 113] width 93 height 14
click at [582, 108] on input "7" at bounding box center [605, 112] width 93 height 13
type input "9"
click at [395, 139] on div "Name: HT - MINTS - 2.5MG - 40CT - THC - PEPPERMINT SKU: EDI-MIN-HT-PPM Package …" at bounding box center [252, 131] width 408 height 118
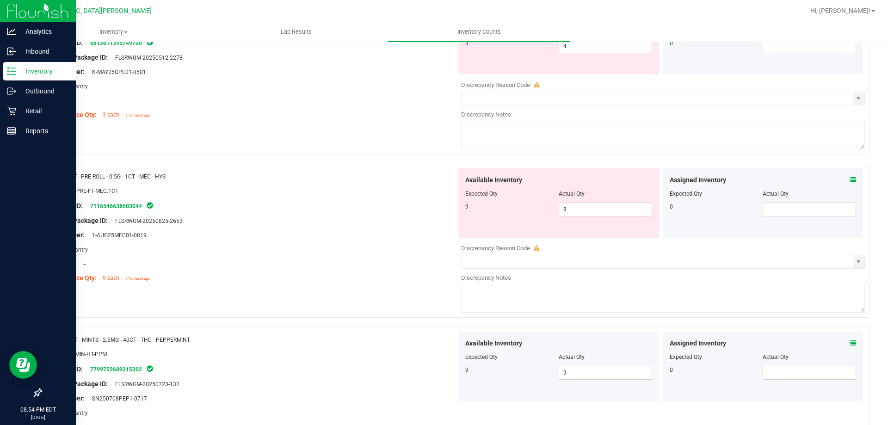
scroll to position [384, 0]
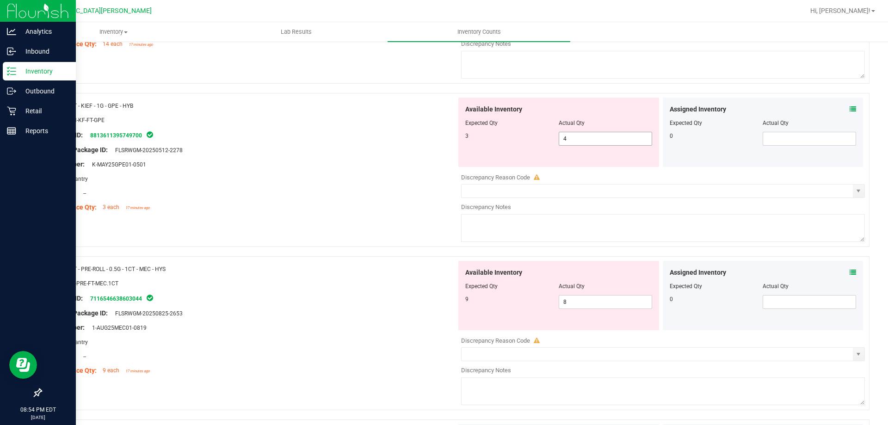
click at [606, 144] on span "4 4" at bounding box center [605, 139] width 93 height 14
click at [606, 141] on input "4" at bounding box center [605, 138] width 93 height 13
type input "3"
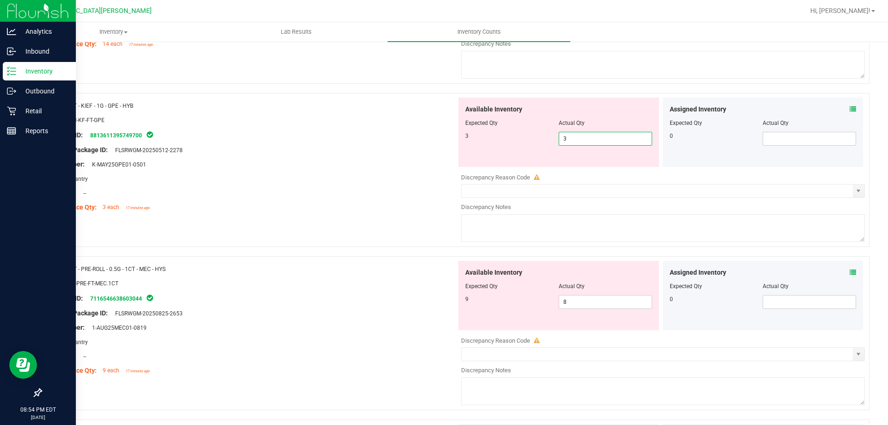
type input "3"
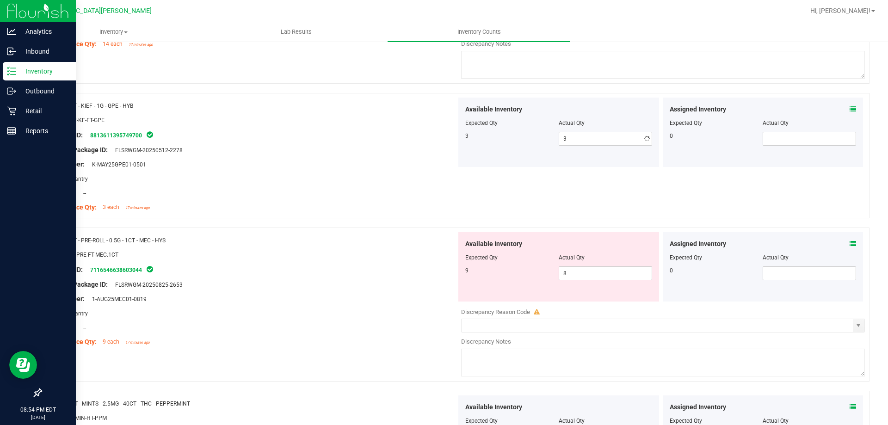
click at [347, 141] on div at bounding box center [252, 143] width 408 height 5
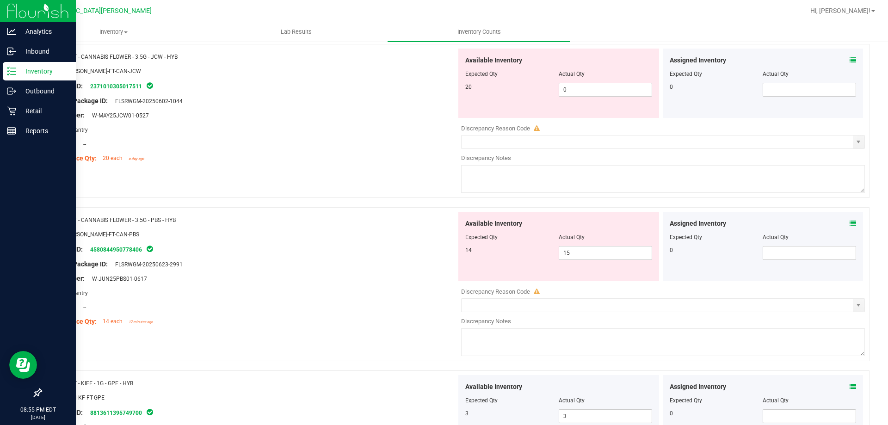
scroll to position [60, 0]
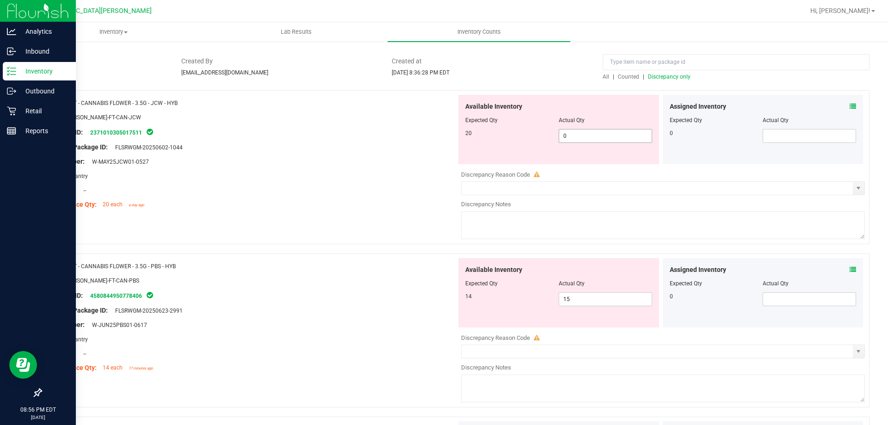
click at [584, 136] on span "0 0" at bounding box center [605, 136] width 93 height 14
click at [584, 136] on input "0" at bounding box center [605, 136] width 93 height 13
type input "20"
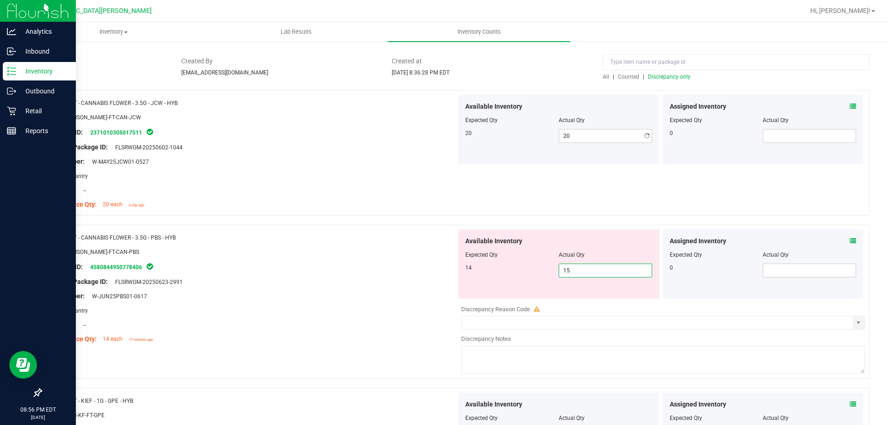
click at [609, 298] on div "Available Inventory Expected Qty Actual Qty 14 15 15" at bounding box center [558, 263] width 201 height 69
type input "14"
click at [434, 264] on div "Package ID: 4580844950778406" at bounding box center [252, 266] width 408 height 11
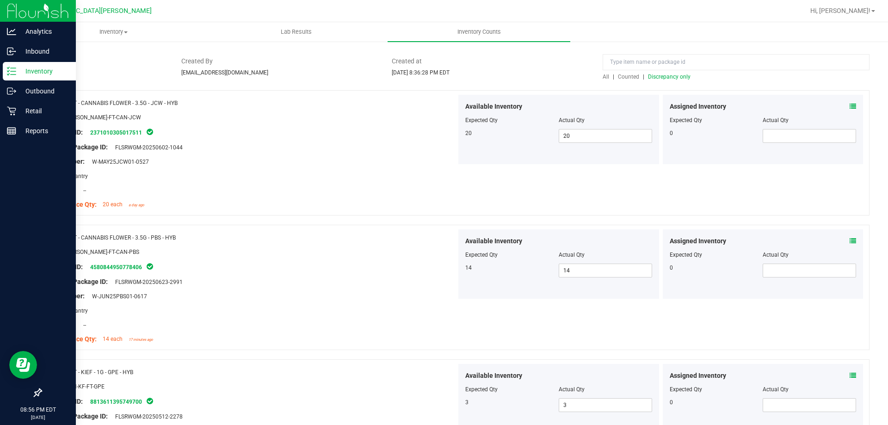
click at [664, 80] on div "All | Counted | Discrepancy only" at bounding box center [736, 77] width 267 height 8
click at [666, 74] on span "Discrepancy only" at bounding box center [669, 77] width 43 height 6
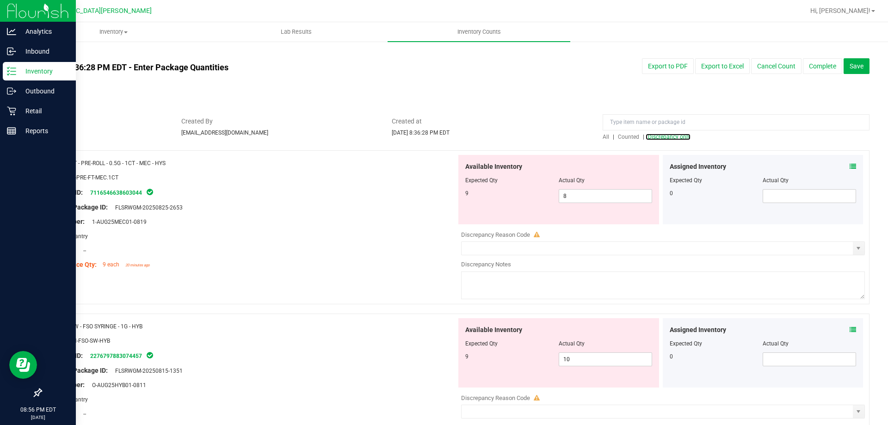
scroll to position [46, 0]
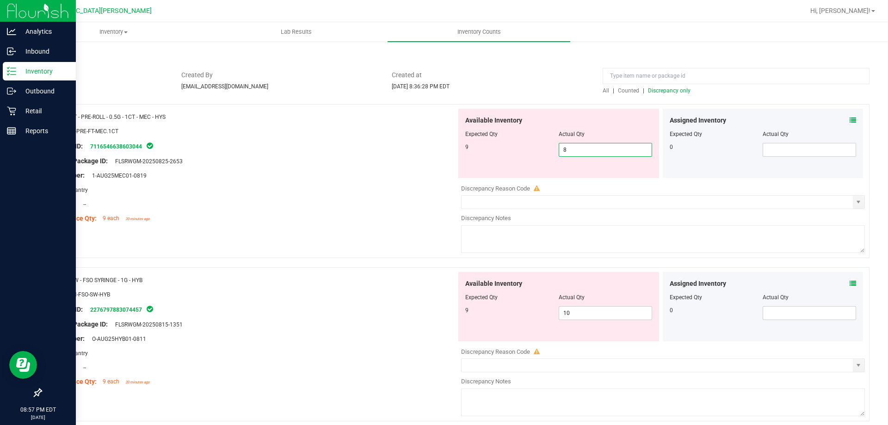
click at [577, 150] on span "8 8" at bounding box center [605, 150] width 93 height 14
click at [575, 148] on input "8" at bounding box center [605, 149] width 93 height 13
type input "9"
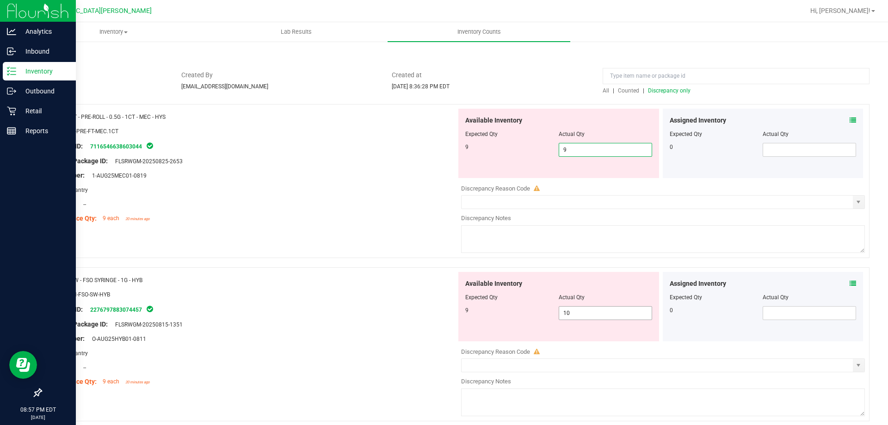
click at [593, 315] on div "Available Inventory Expected Qty Actual Qty 9 10 10" at bounding box center [660, 345] width 408 height 147
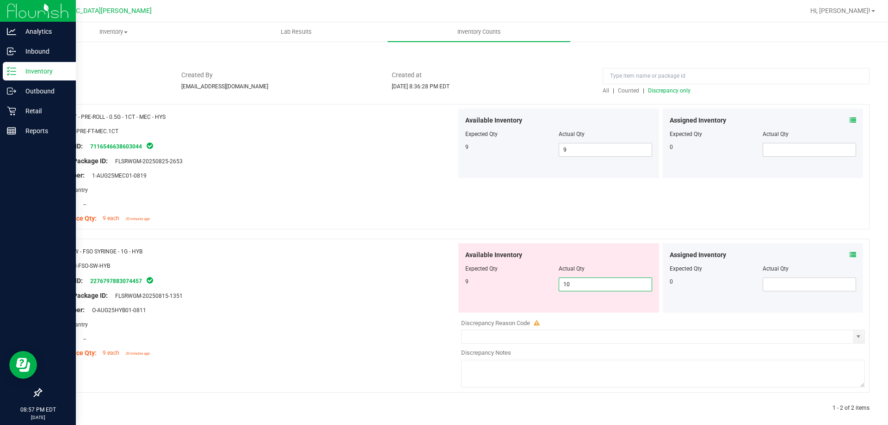
click at [589, 289] on input "10" at bounding box center [605, 284] width 93 height 13
type input "9"
click at [395, 286] on div "Name: SW - FSO SYRINGE - 1G - HYB SKU: CON-FSO-SW-HYB Package ID: 2276797883074…" at bounding box center [252, 302] width 408 height 118
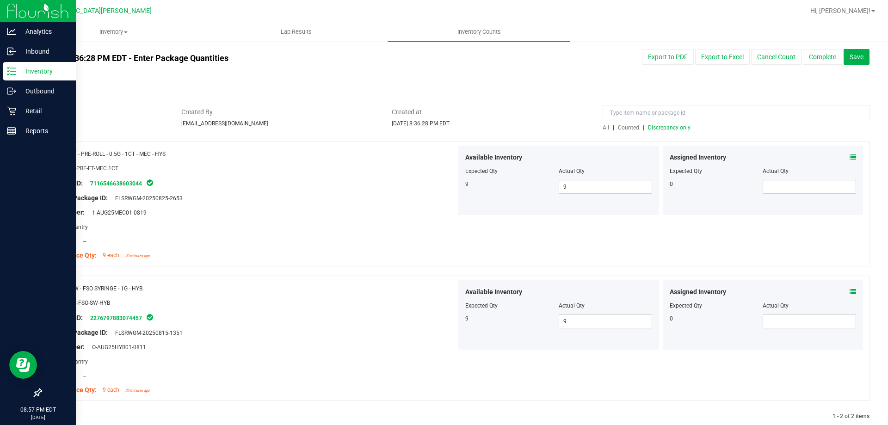
scroll to position [0, 0]
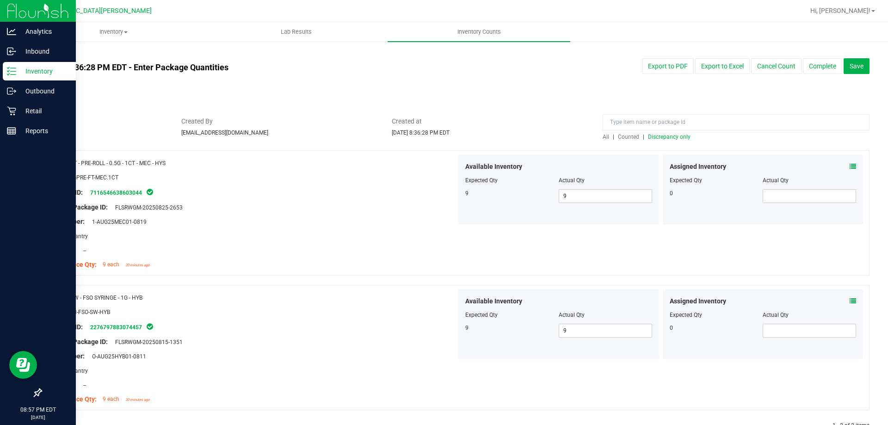
click at [666, 136] on span "Discrepancy only" at bounding box center [669, 137] width 43 height 6
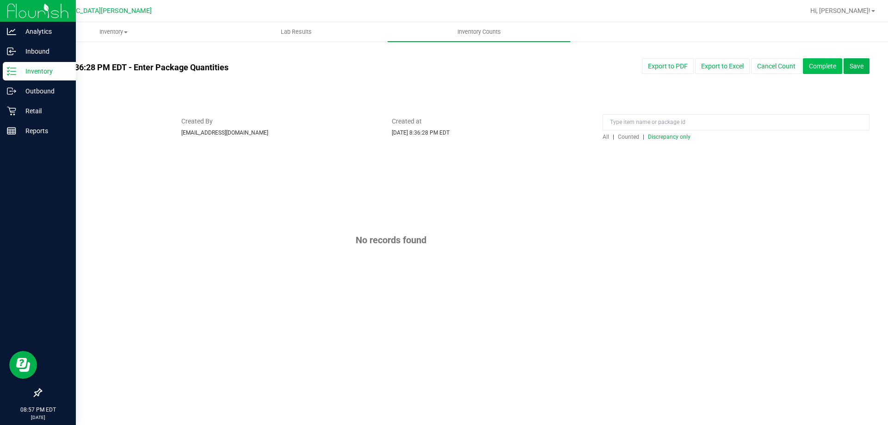
click at [817, 68] on button "Complete" at bounding box center [822, 66] width 39 height 16
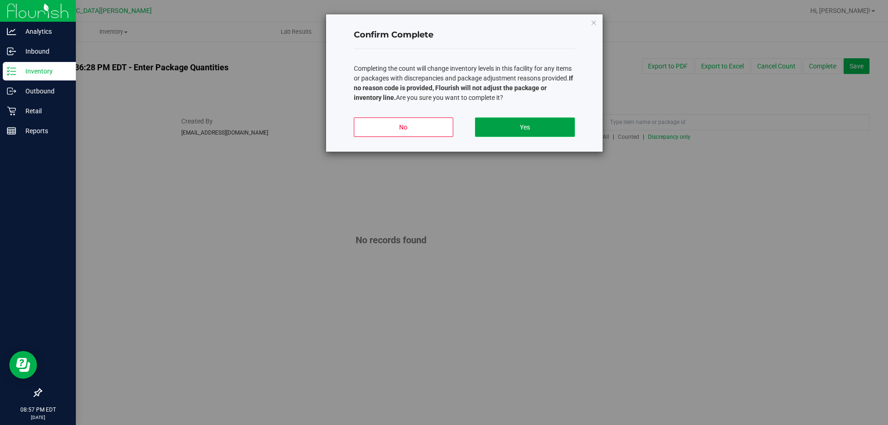
click at [506, 127] on button "Yes" at bounding box center [524, 126] width 99 height 19
